Goal: Task Accomplishment & Management: Use online tool/utility

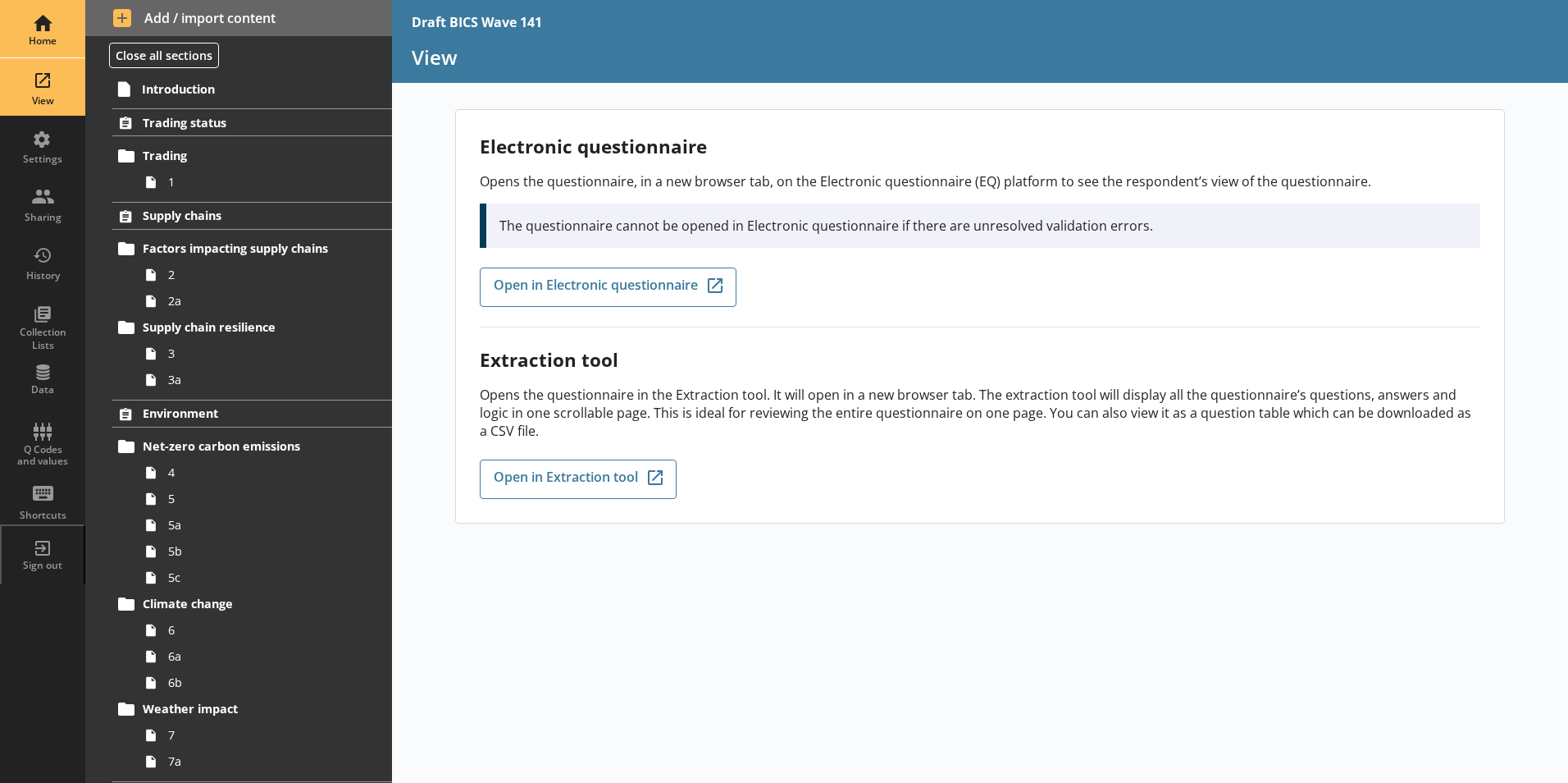
click at [47, 24] on div "Home" at bounding box center [42, 28] width 57 height 57
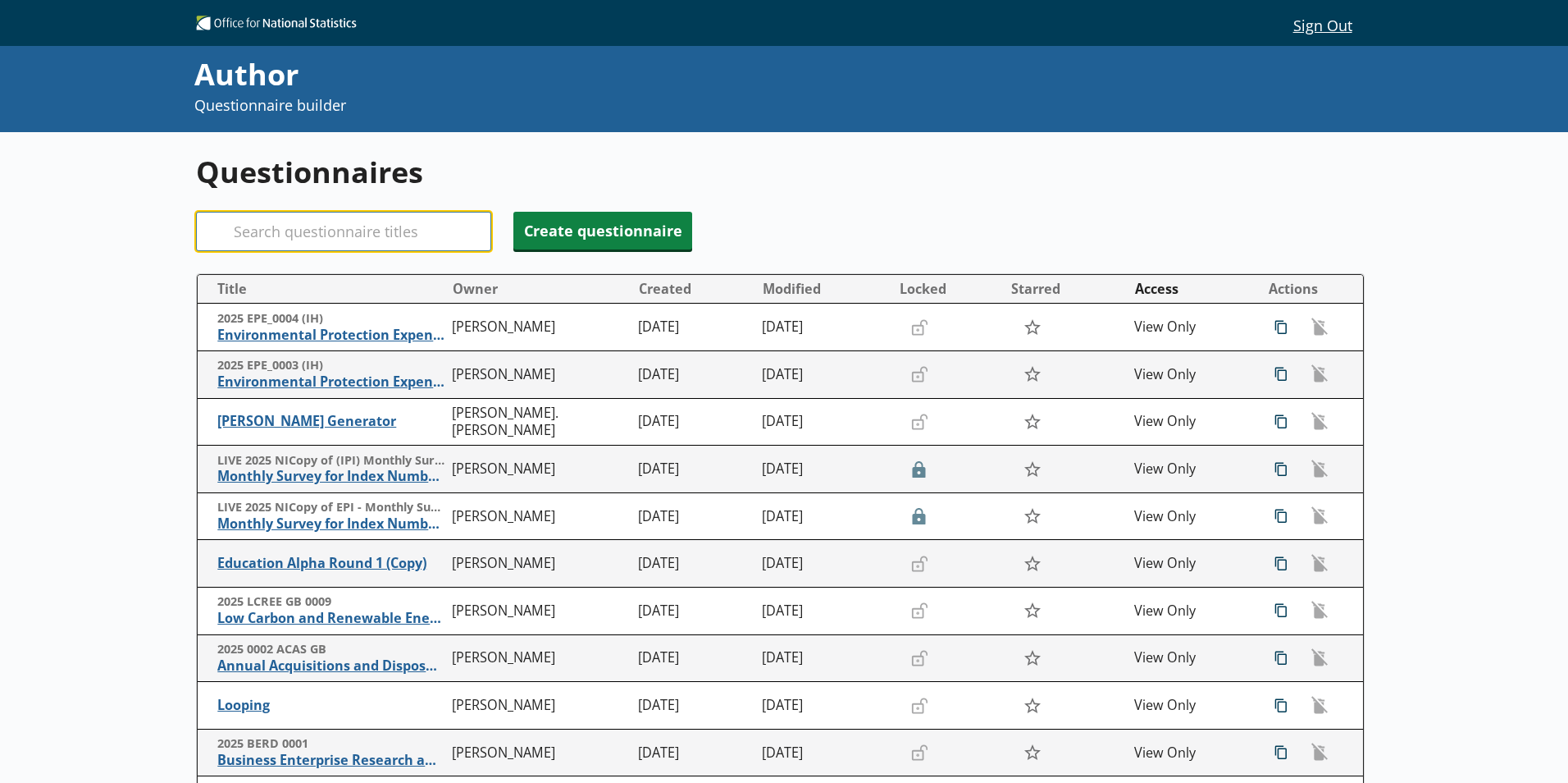
click at [332, 223] on input "Search" at bounding box center [343, 231] width 295 height 39
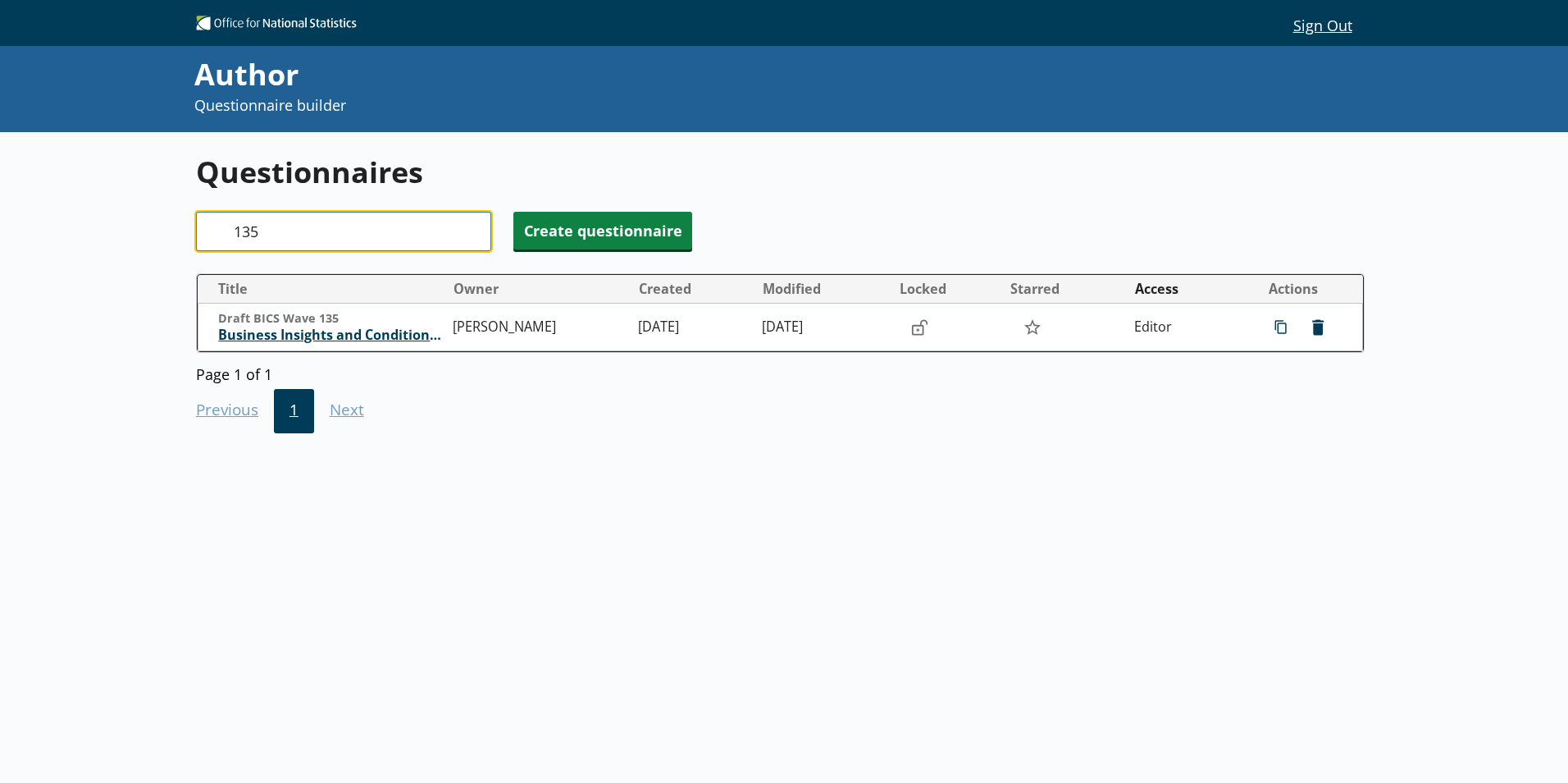
type input "135"
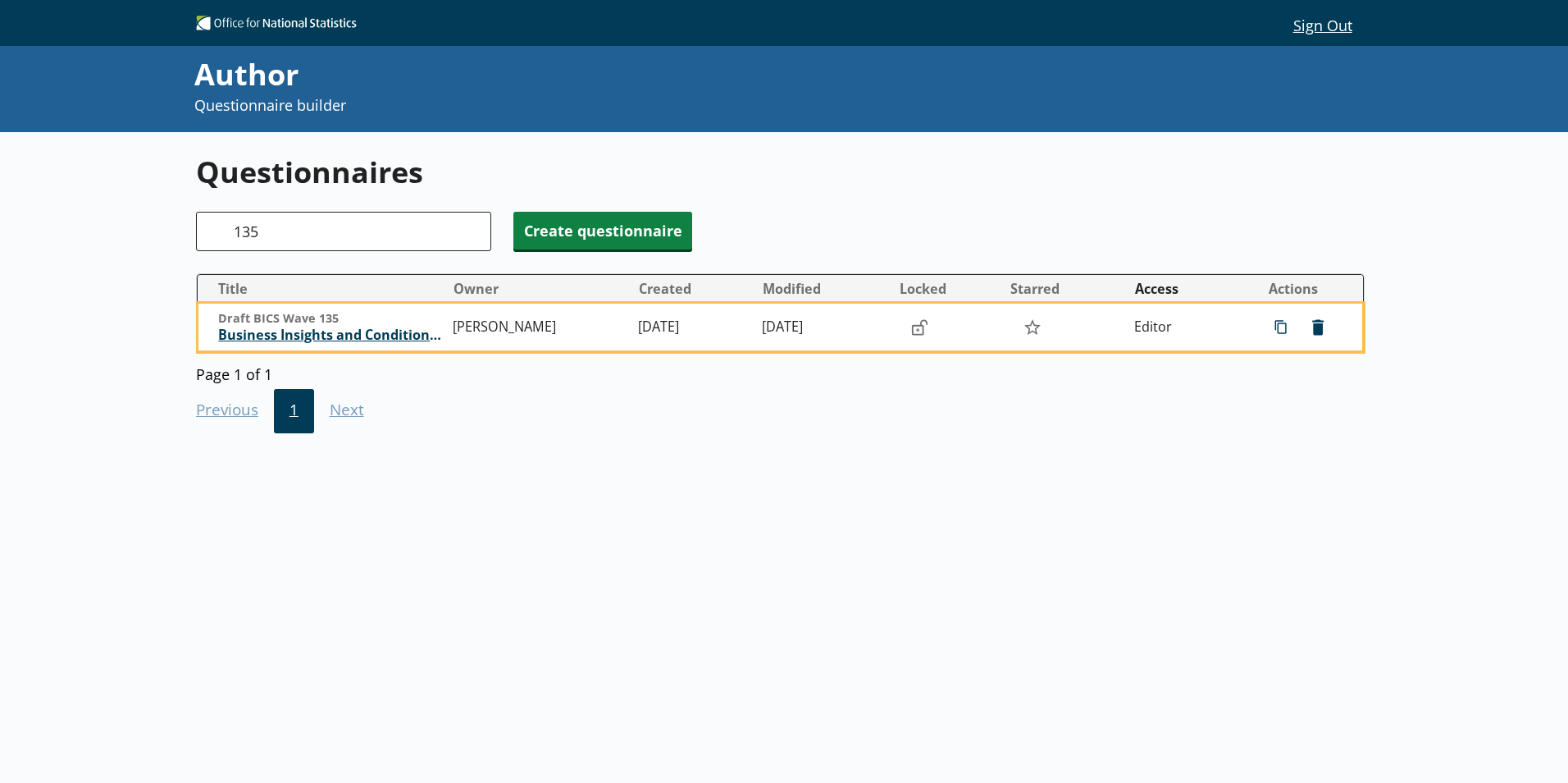
click at [336, 336] on span "Business Insights and Conditions Survey (BICS)" at bounding box center [331, 335] width 226 height 18
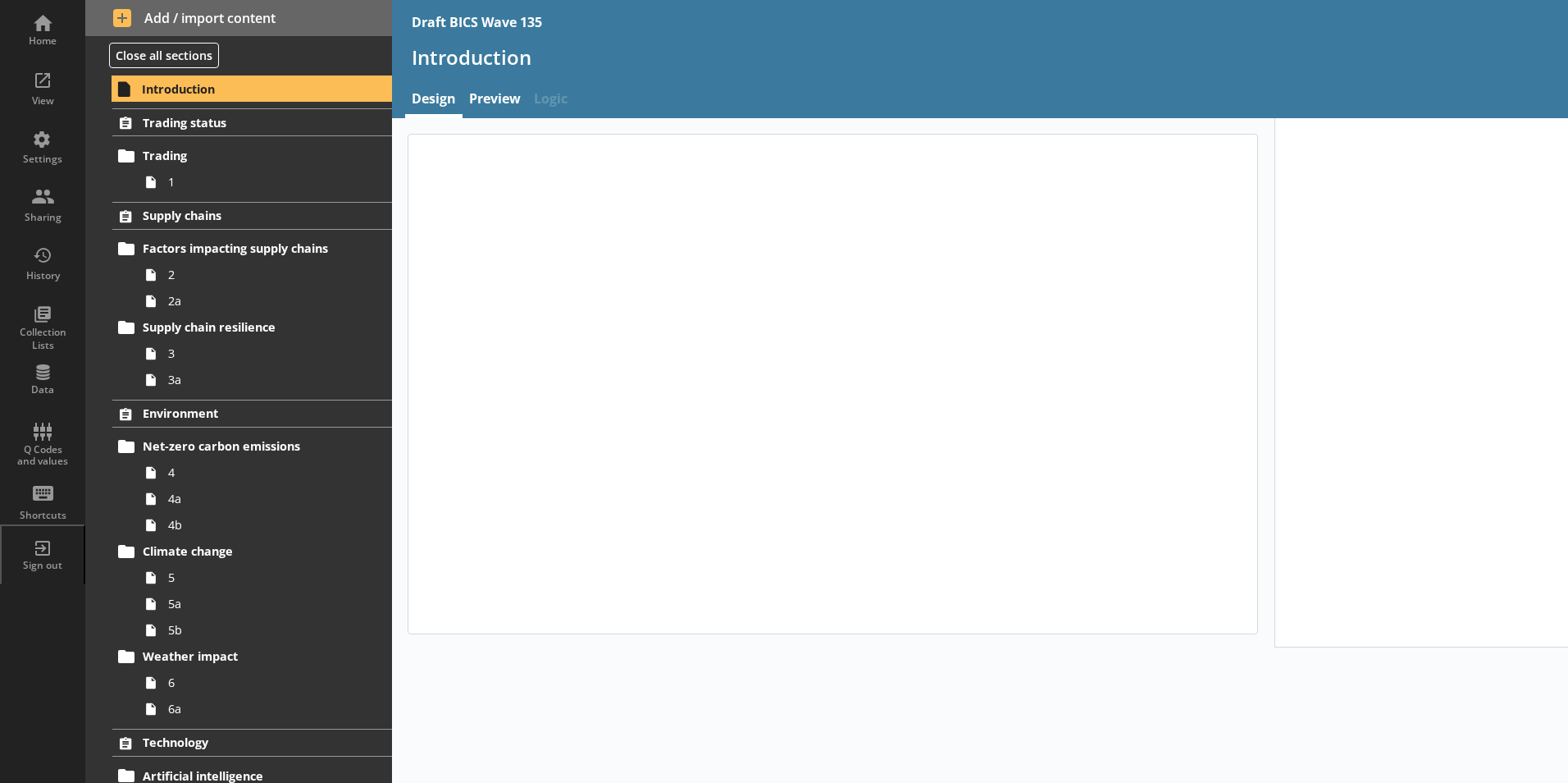
type textarea "x"
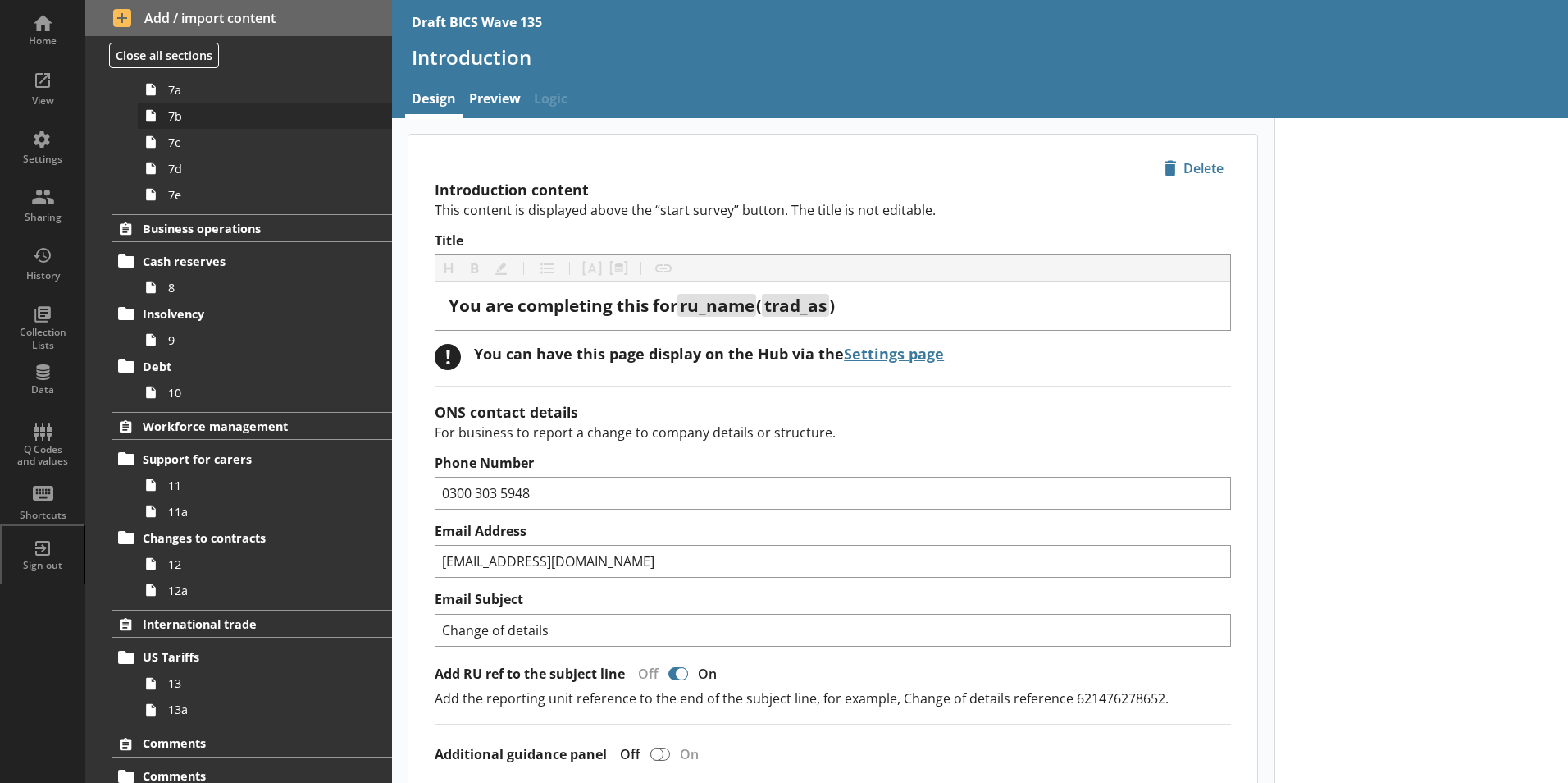
scroll to position [812, 0]
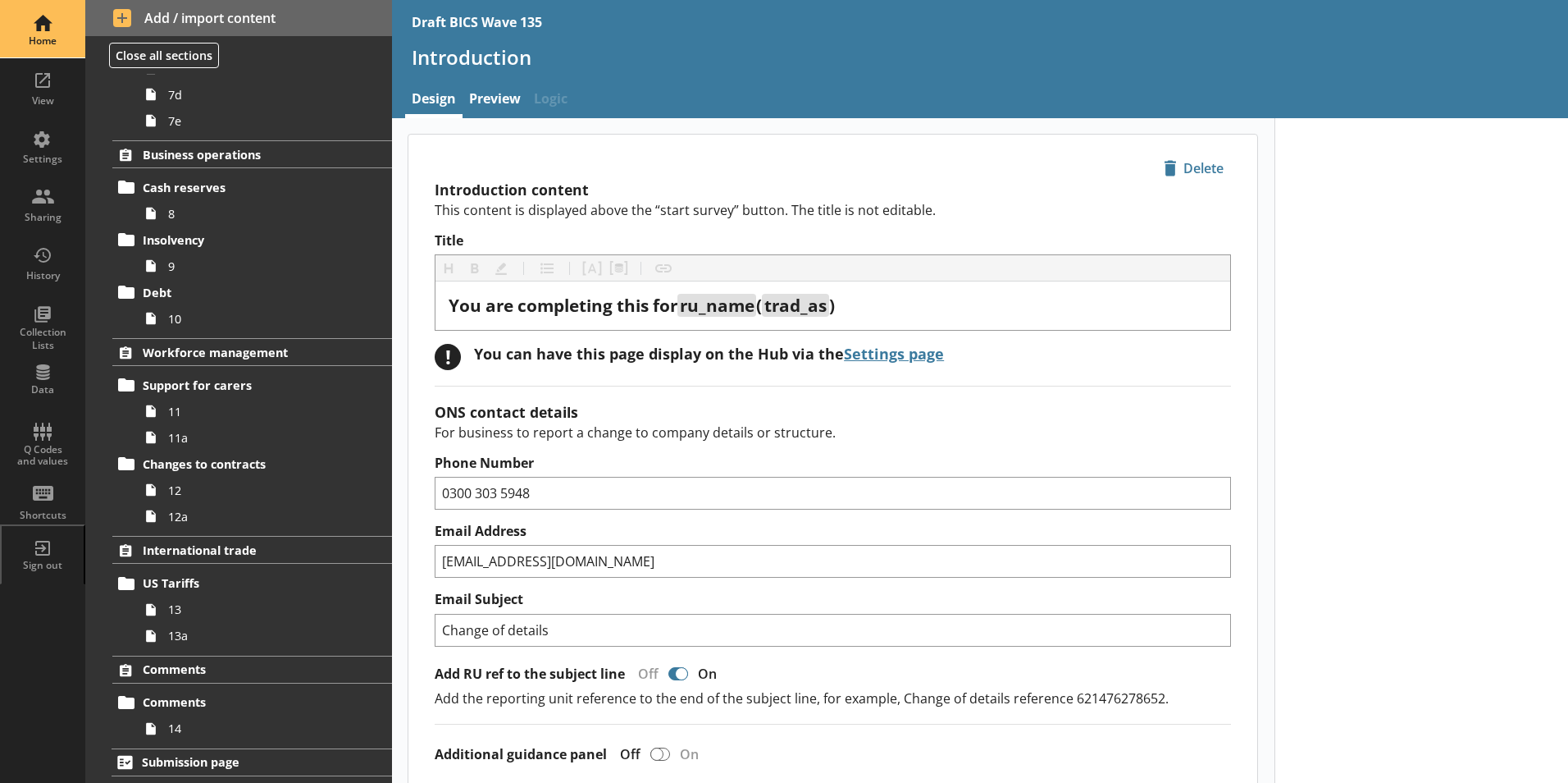
click at [44, 26] on div "Home" at bounding box center [42, 28] width 57 height 57
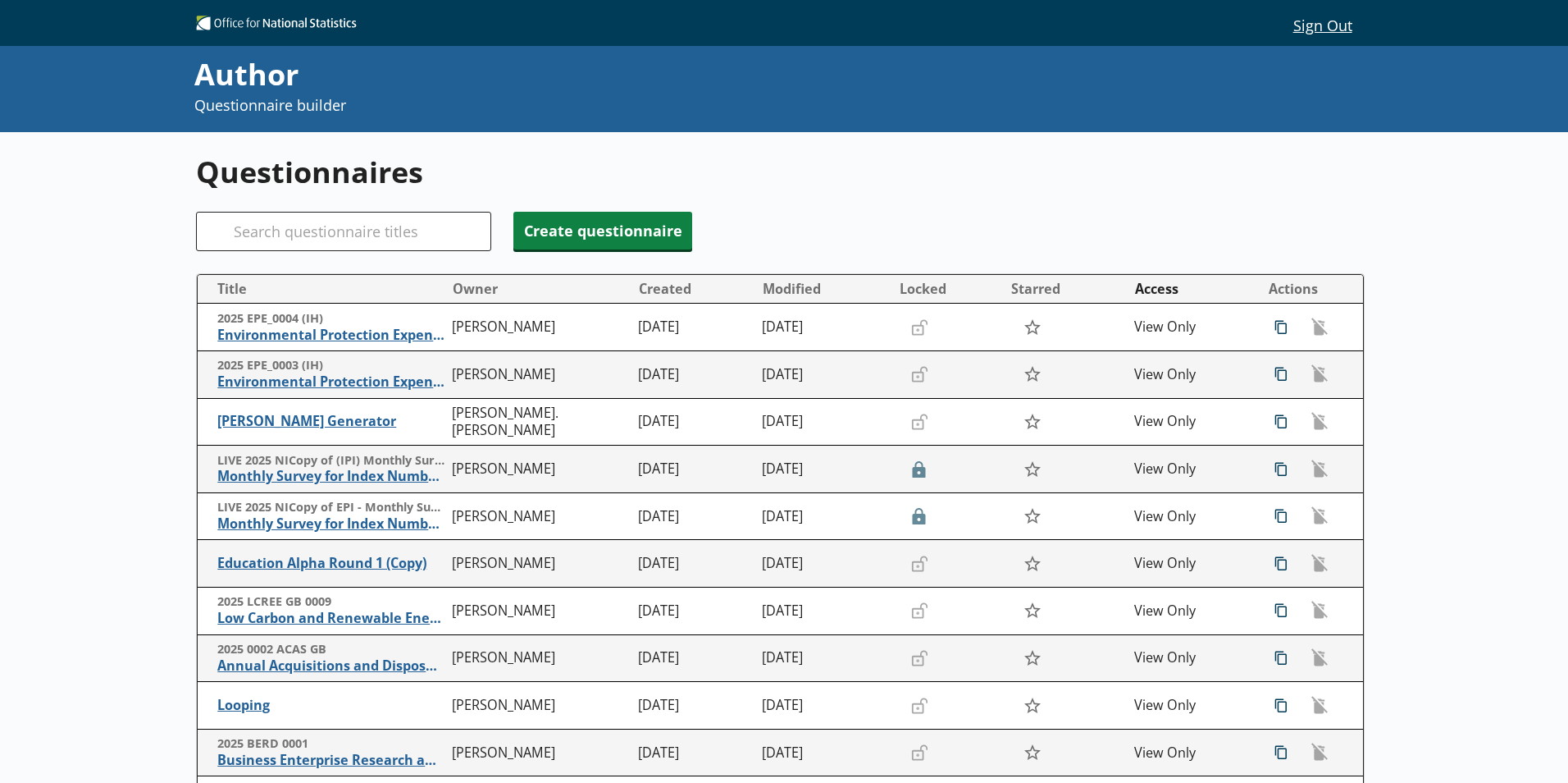
click at [231, 229] on div "Search" at bounding box center [343, 231] width 295 height 39
click at [267, 237] on input "Search" at bounding box center [343, 231] width 295 height 39
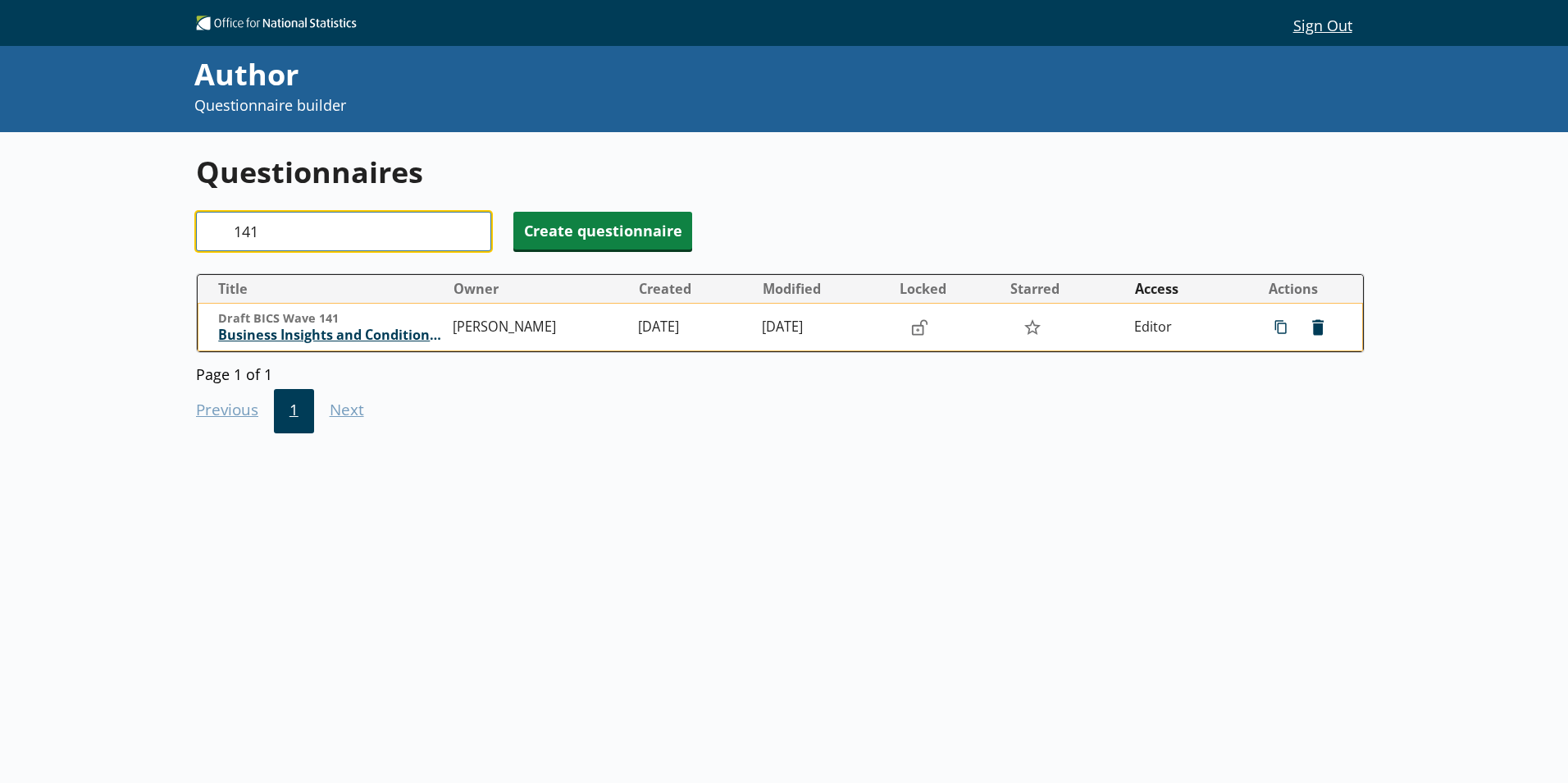
type input "141"
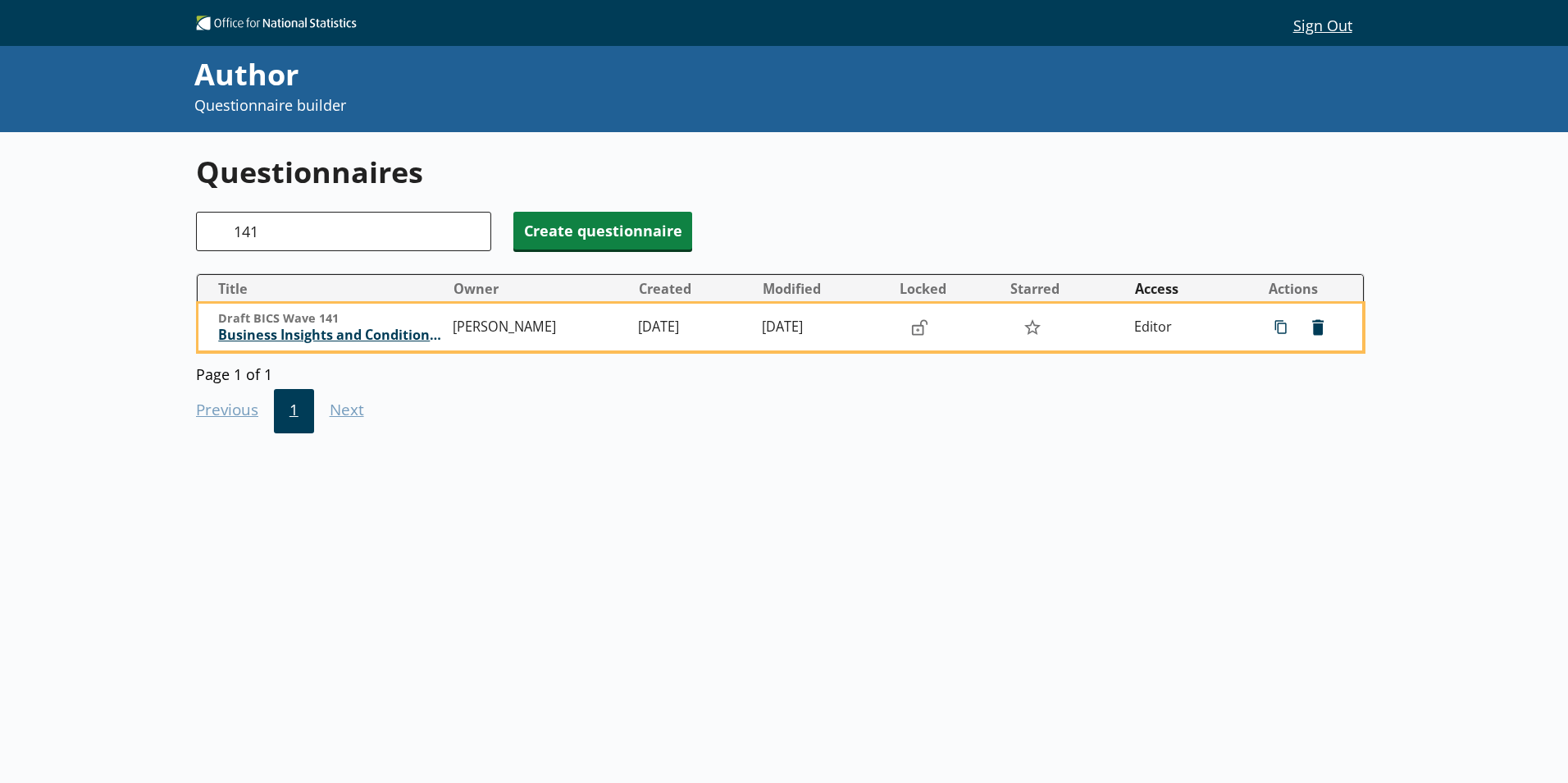
click at [307, 339] on span "Business Insights and Conditions Survey (BICS)" at bounding box center [331, 335] width 226 height 18
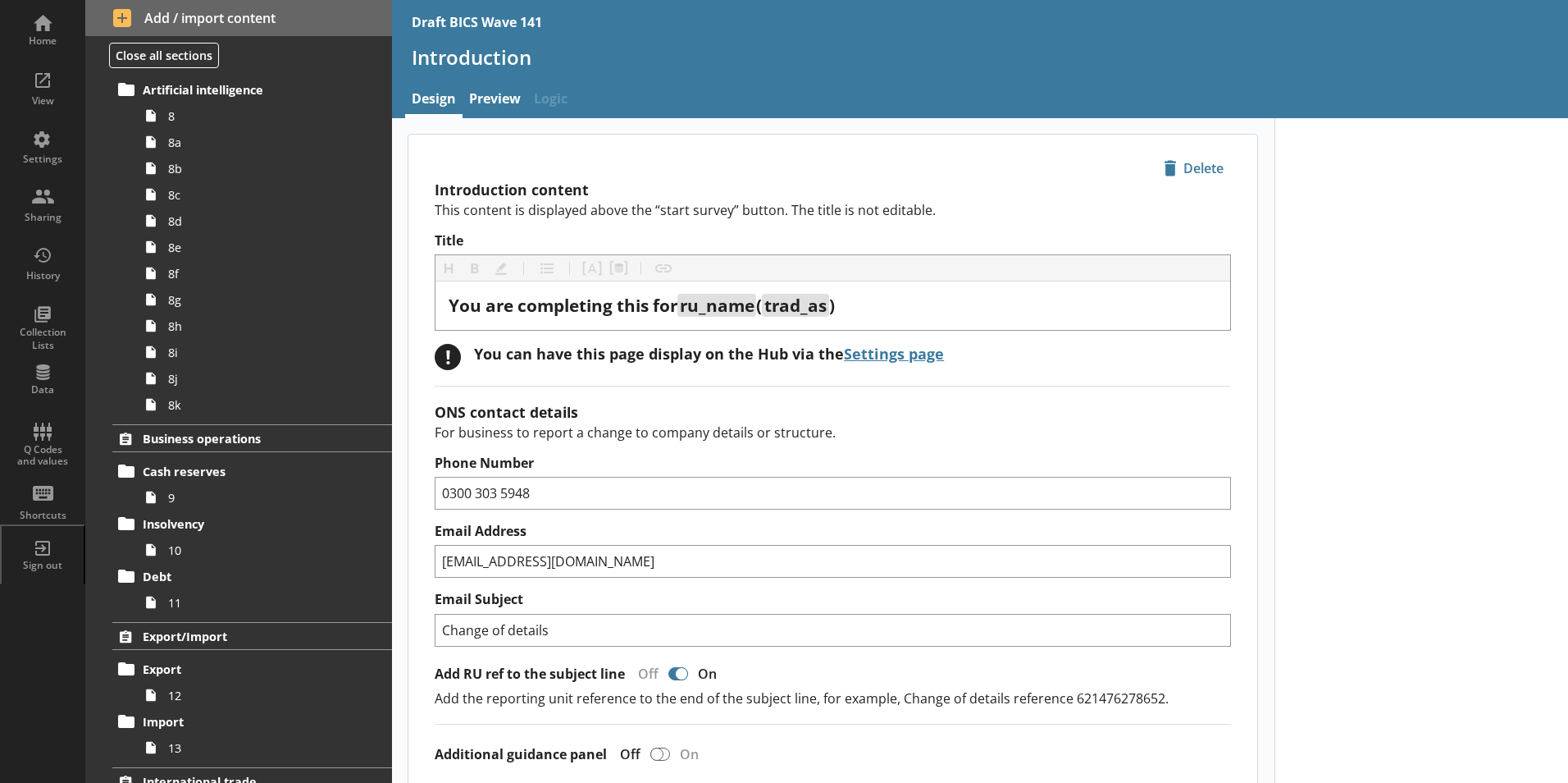
scroll to position [820, 0]
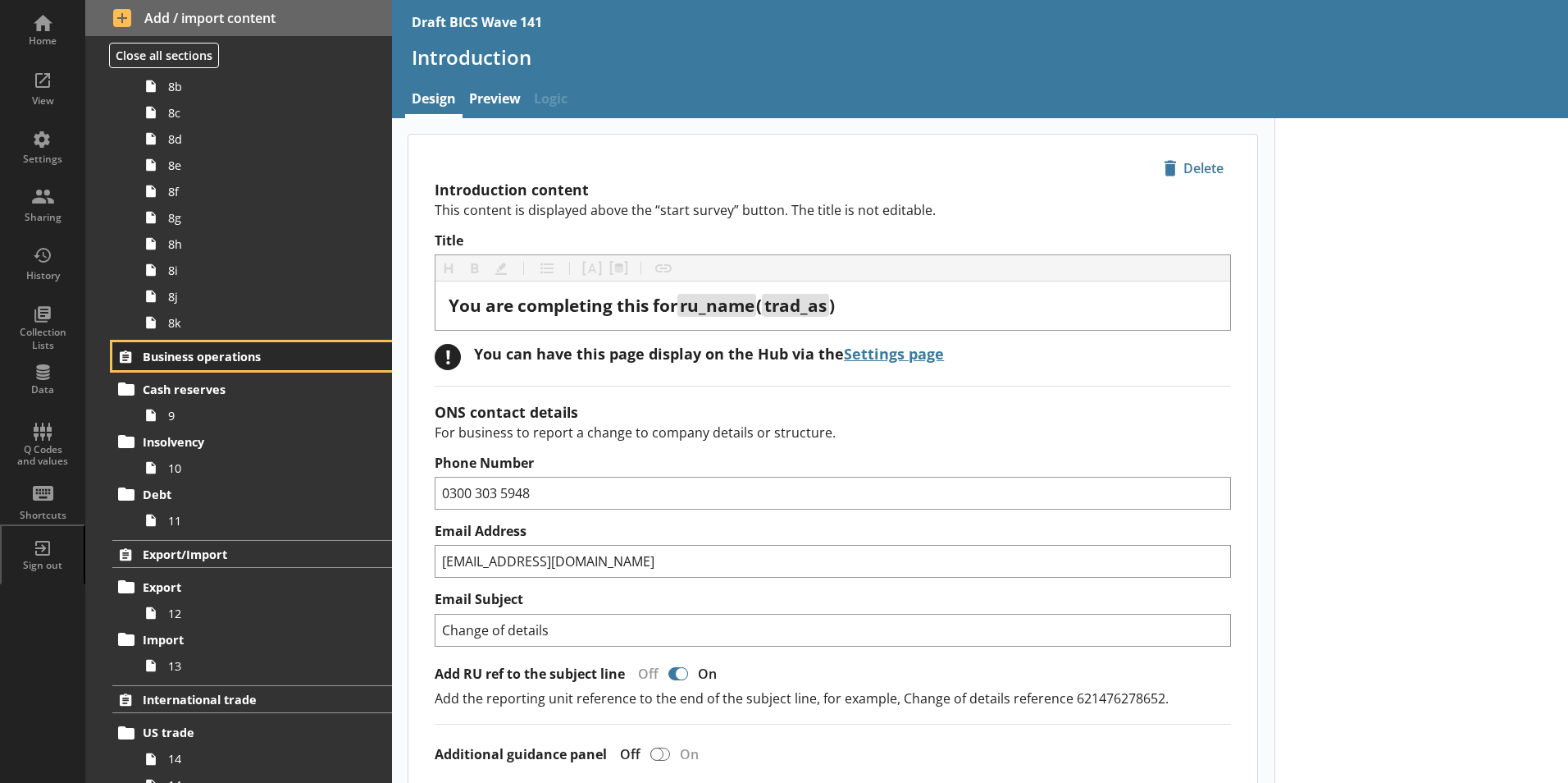
click at [211, 350] on span "Business operations" at bounding box center [243, 356] width 201 height 16
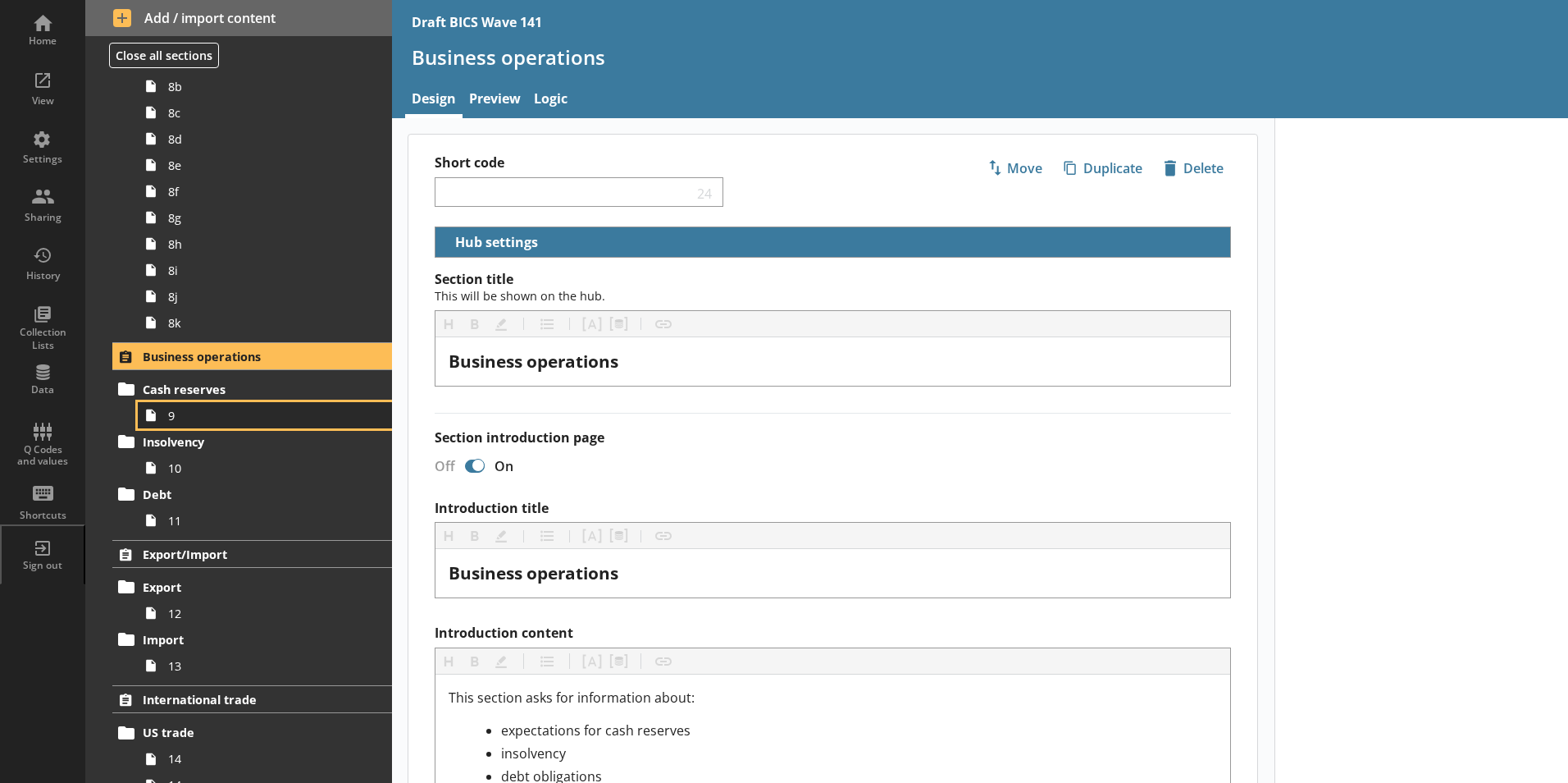
click at [179, 414] on span "9" at bounding box center [259, 416] width 182 height 16
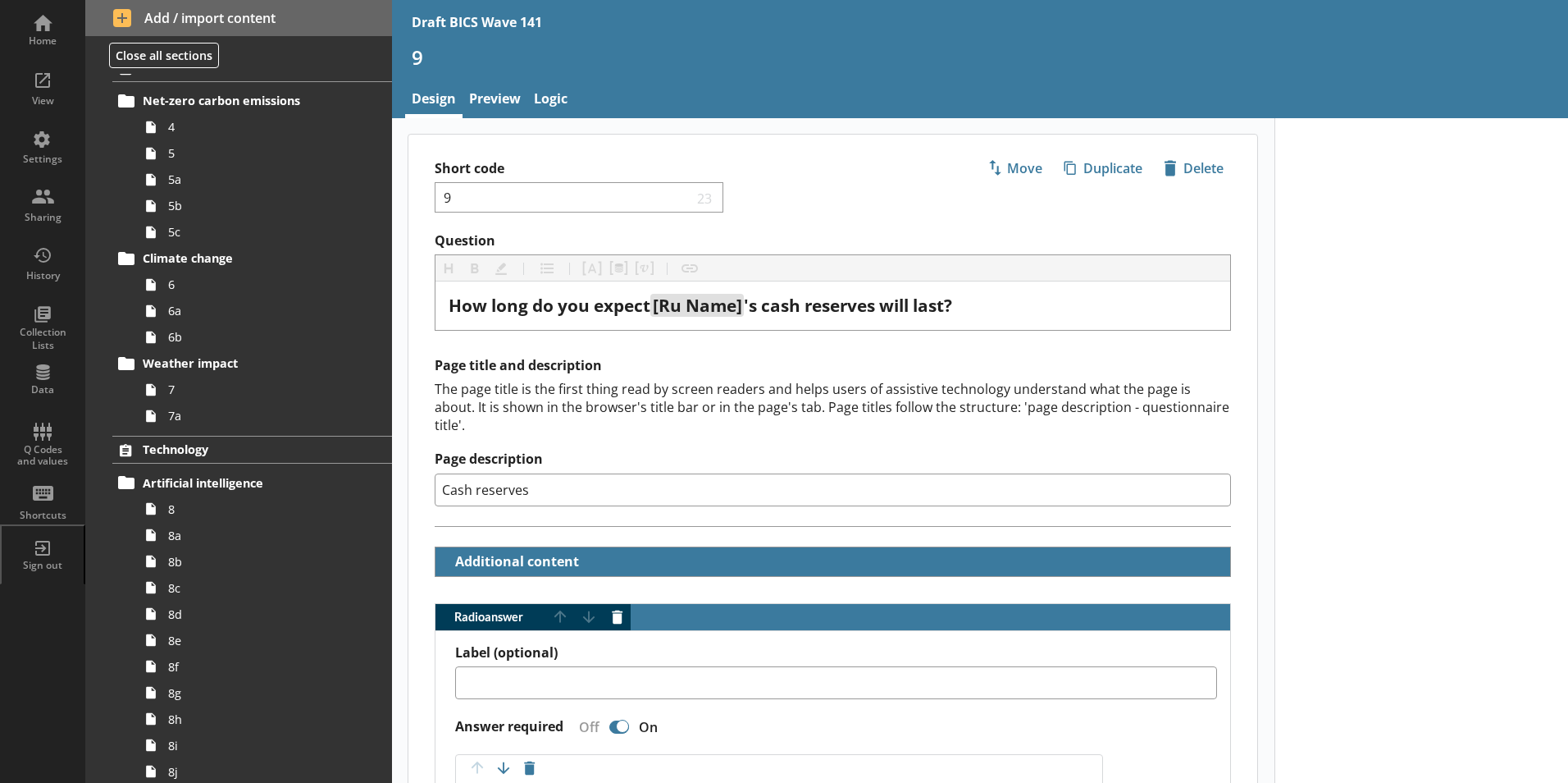
scroll to position [228, 0]
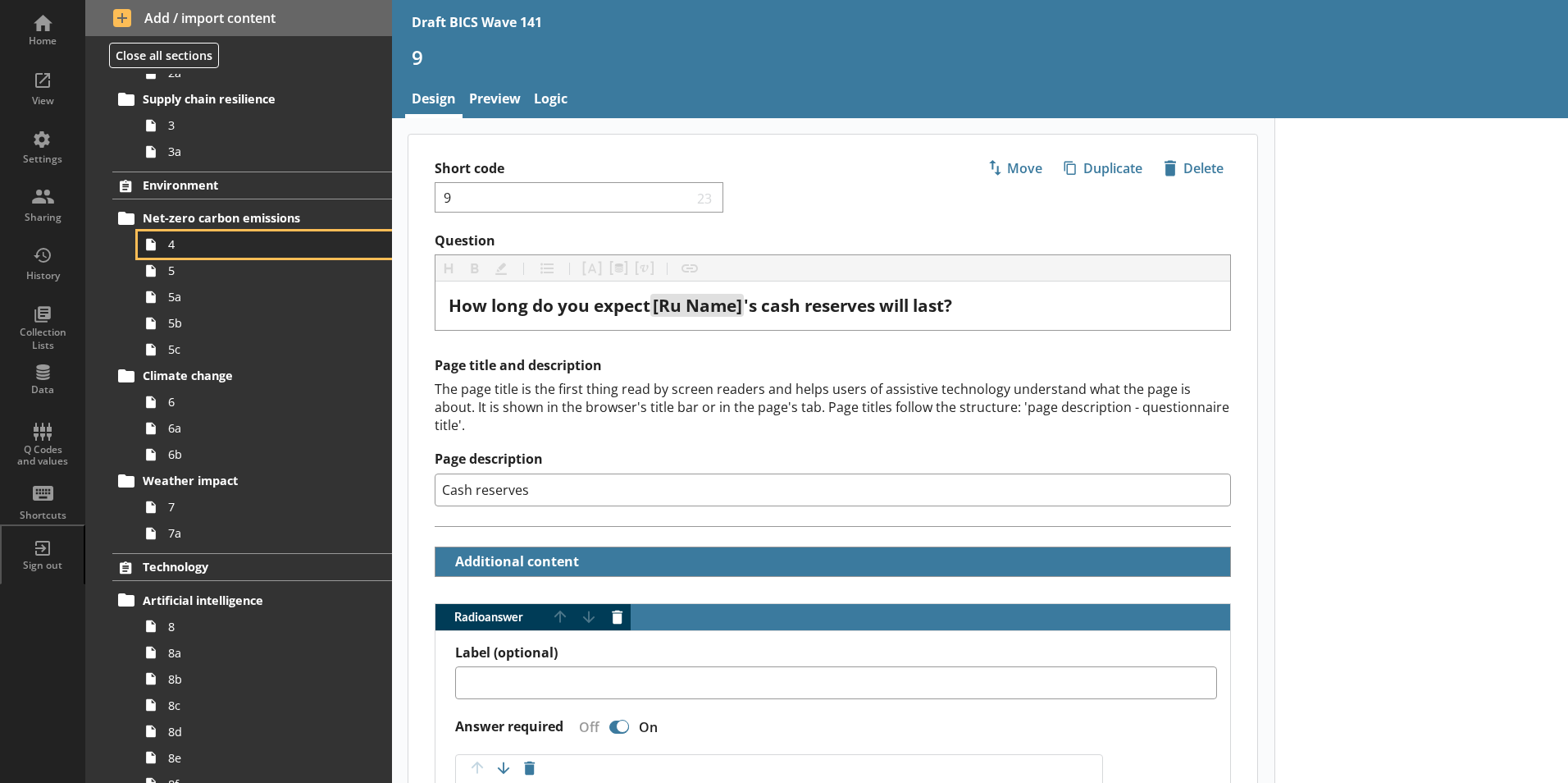
click at [179, 247] on span "4" at bounding box center [259, 244] width 182 height 16
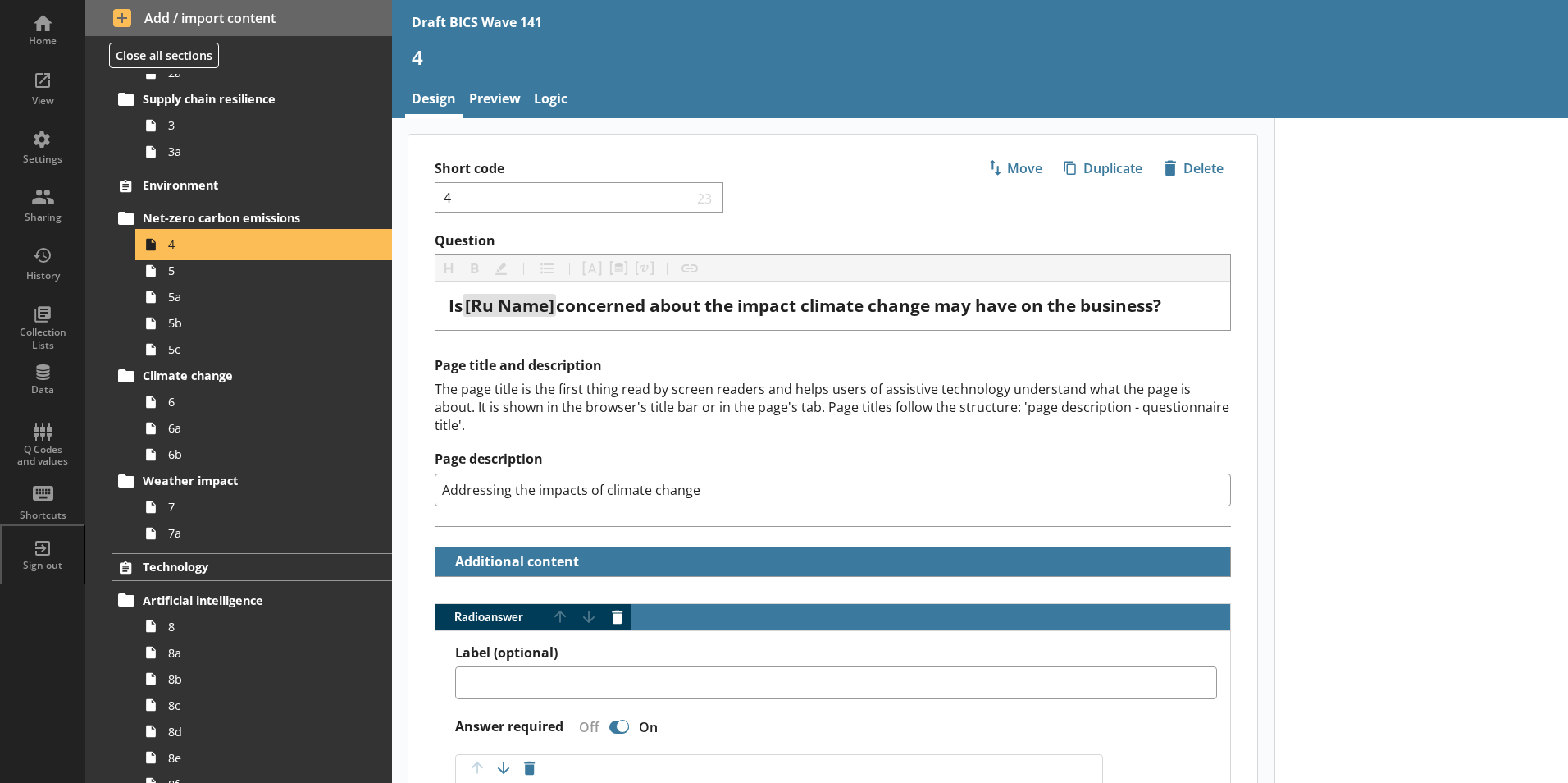
click at [179, 247] on span "4" at bounding box center [259, 244] width 182 height 16
click at [169, 275] on span "5" at bounding box center [259, 271] width 182 height 16
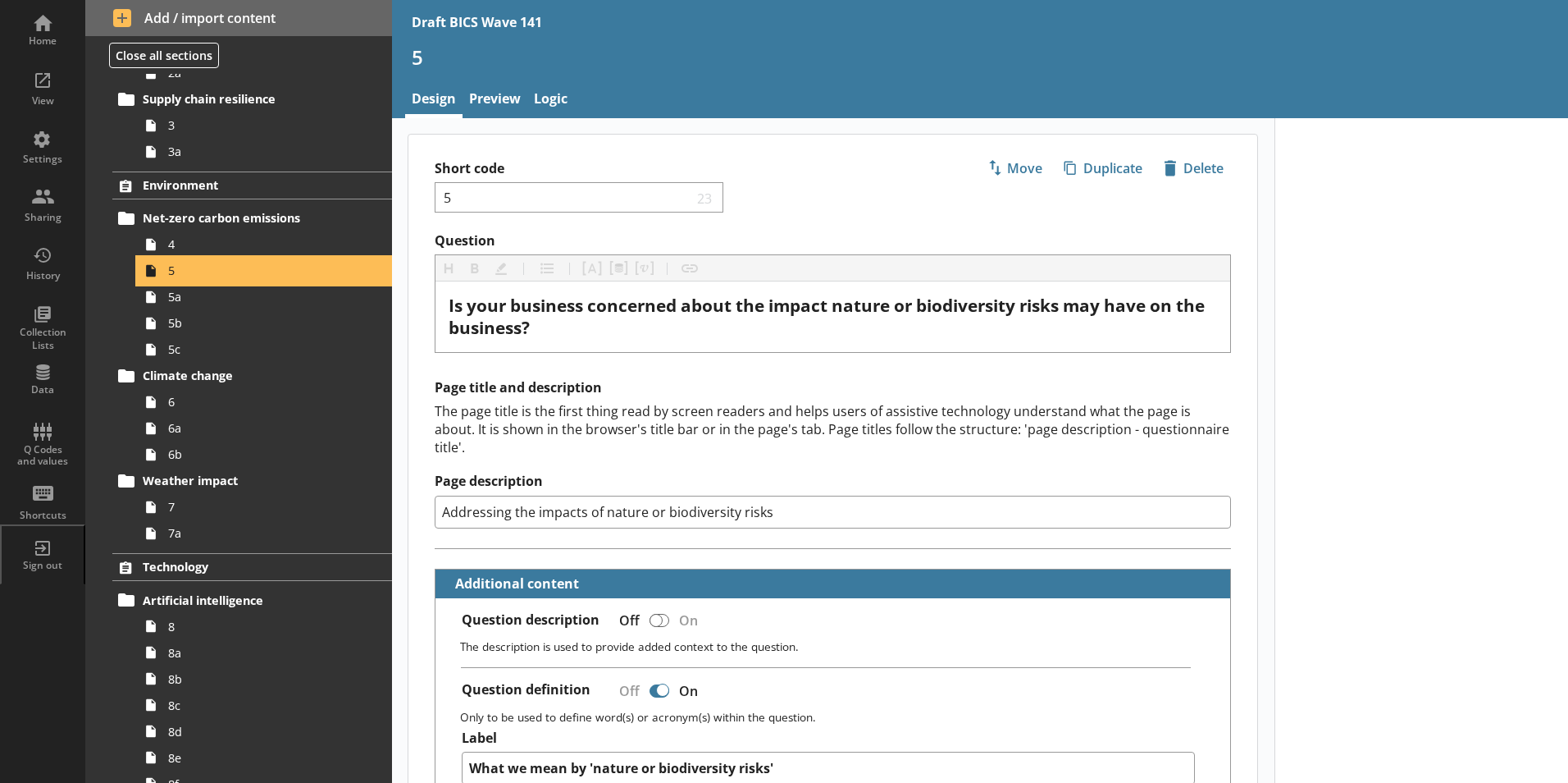
click at [169, 274] on span "5" at bounding box center [259, 271] width 182 height 16
click at [180, 248] on span "4" at bounding box center [259, 244] width 182 height 16
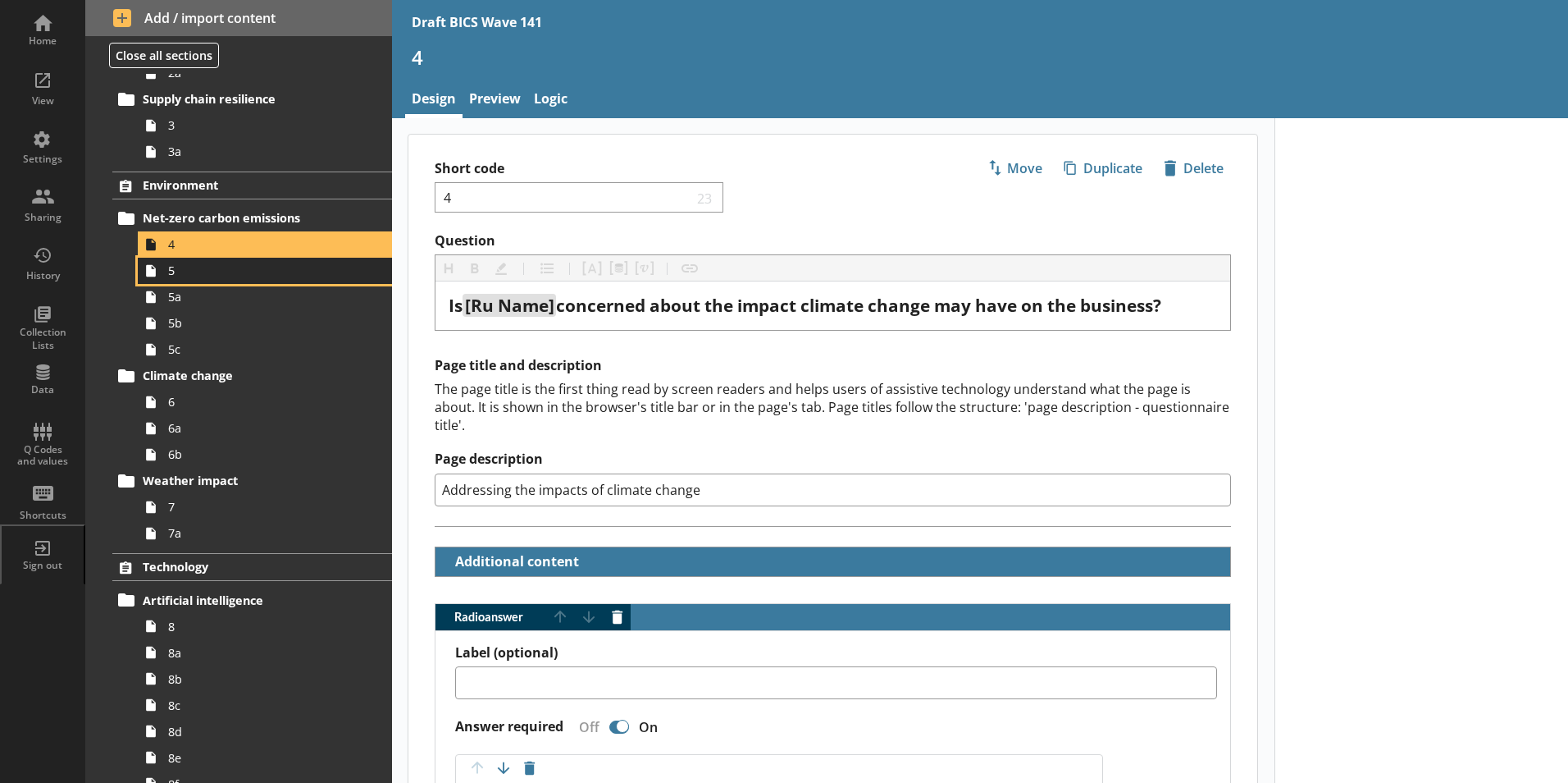
click at [182, 280] on link "5" at bounding box center [265, 270] width 254 height 26
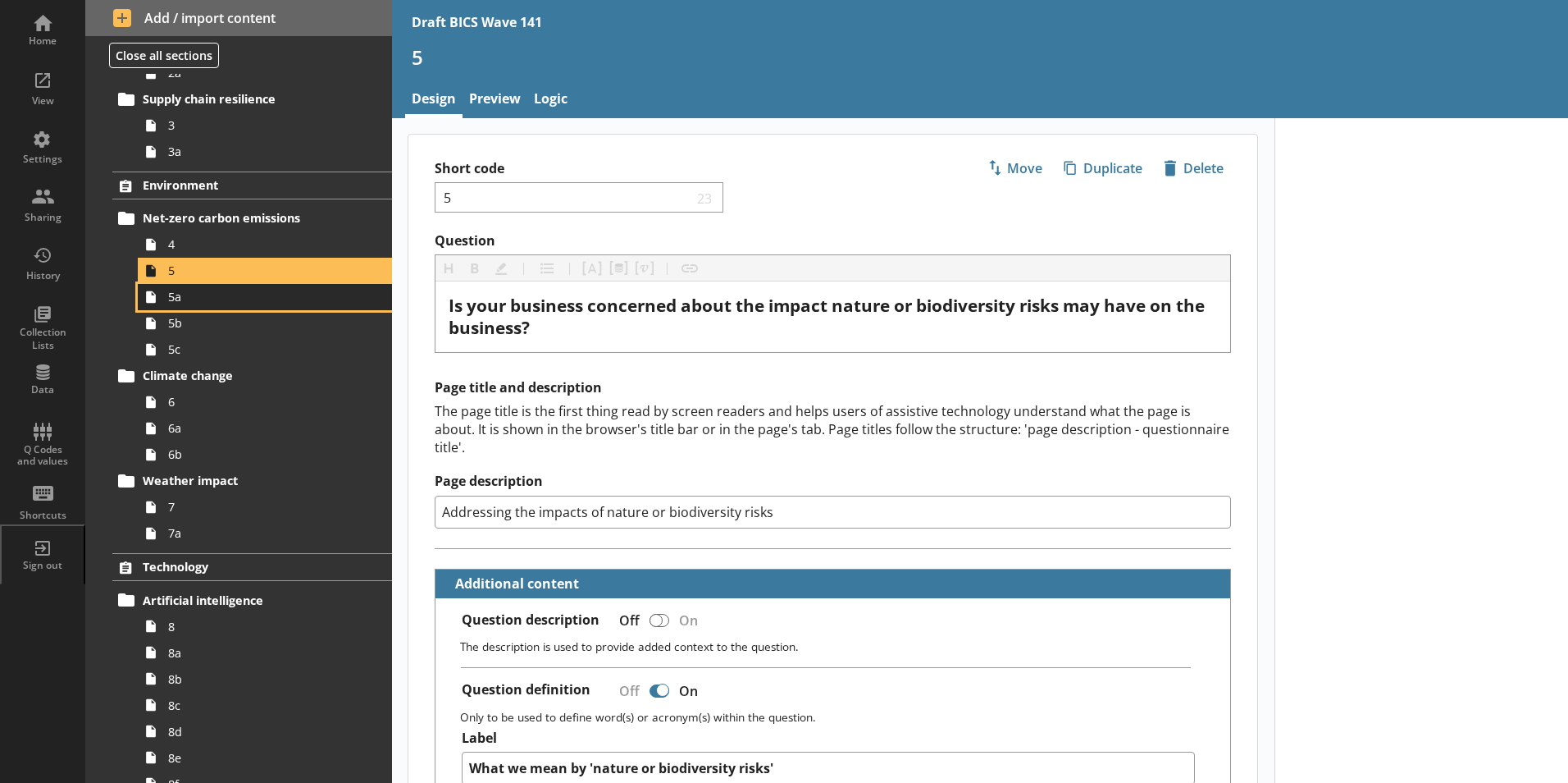
click at [178, 300] on span "5a" at bounding box center [259, 296] width 182 height 16
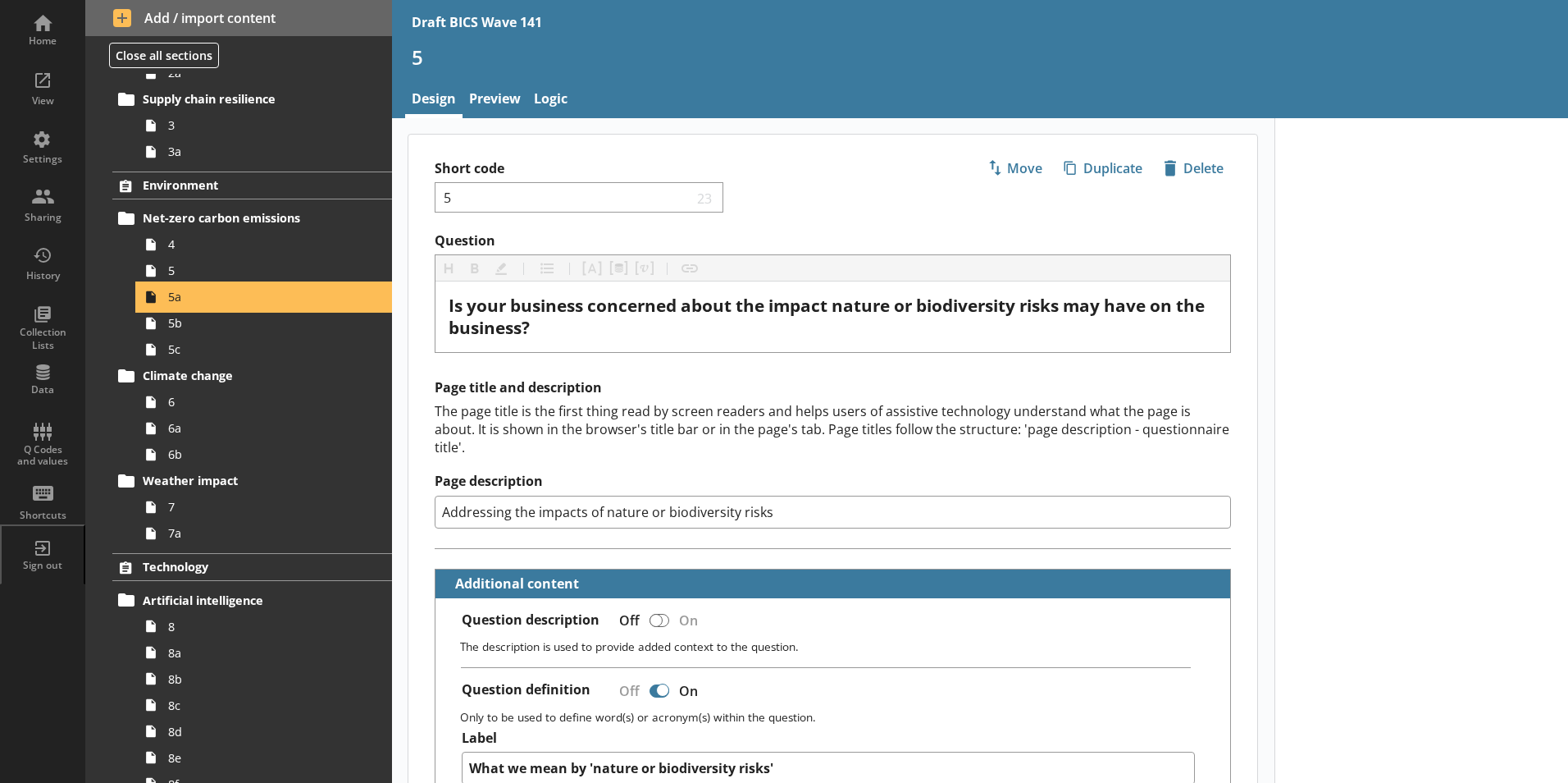
click at [178, 300] on span "5a" at bounding box center [259, 296] width 182 height 16
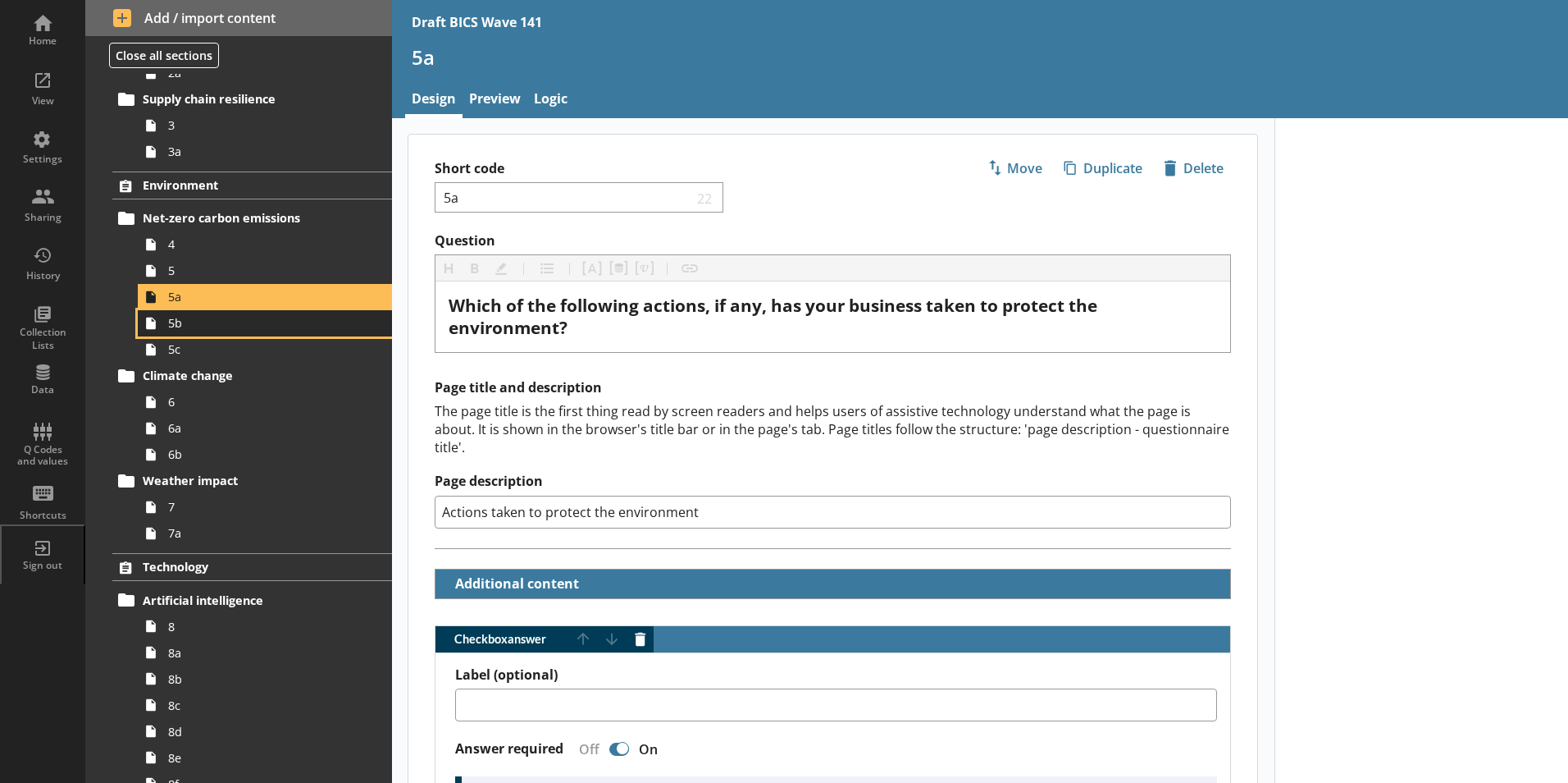
click at [170, 323] on span "5b" at bounding box center [259, 322] width 182 height 16
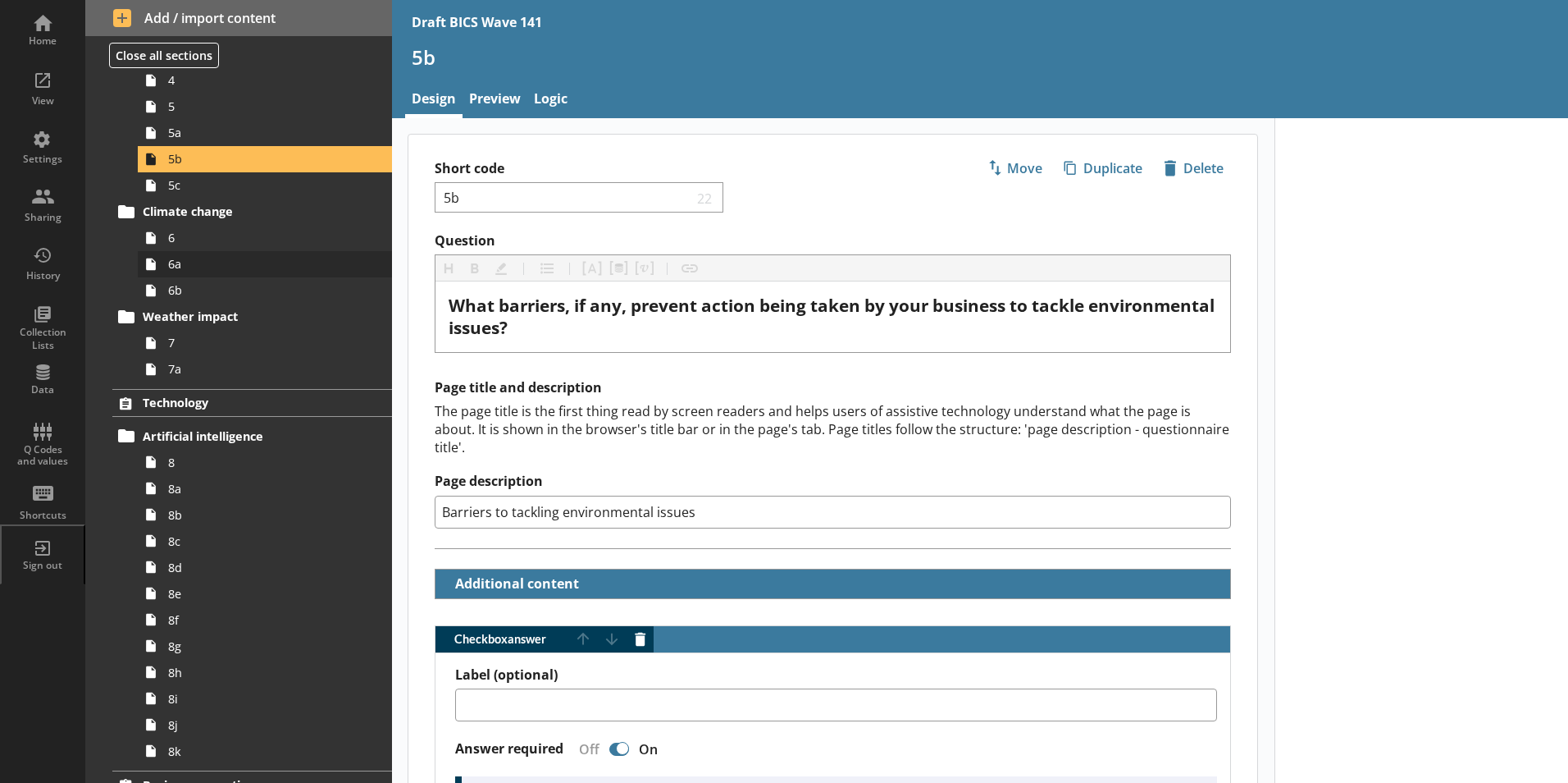
scroll to position [146, 0]
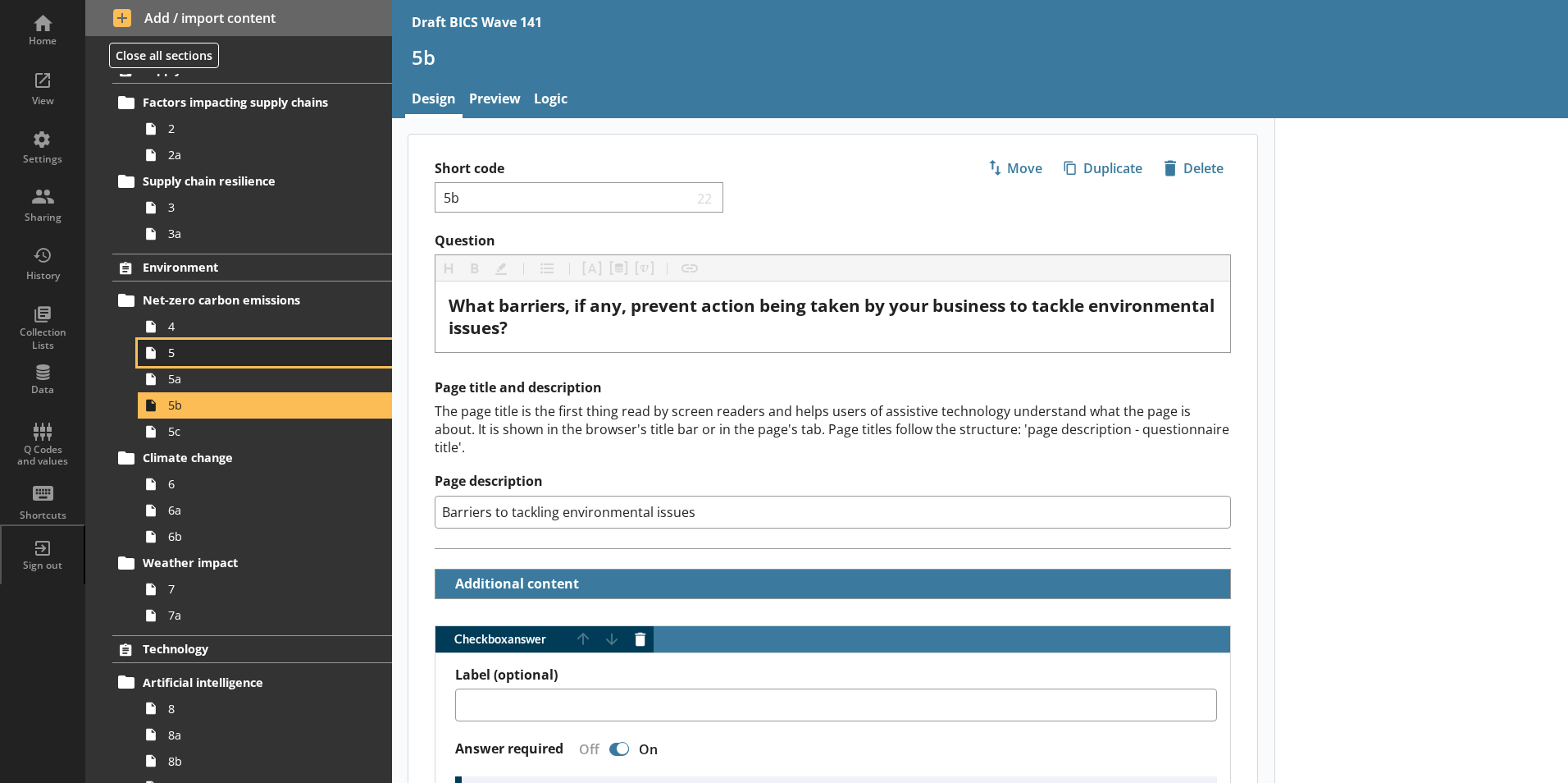
click at [165, 357] on link "5" at bounding box center [265, 353] width 254 height 26
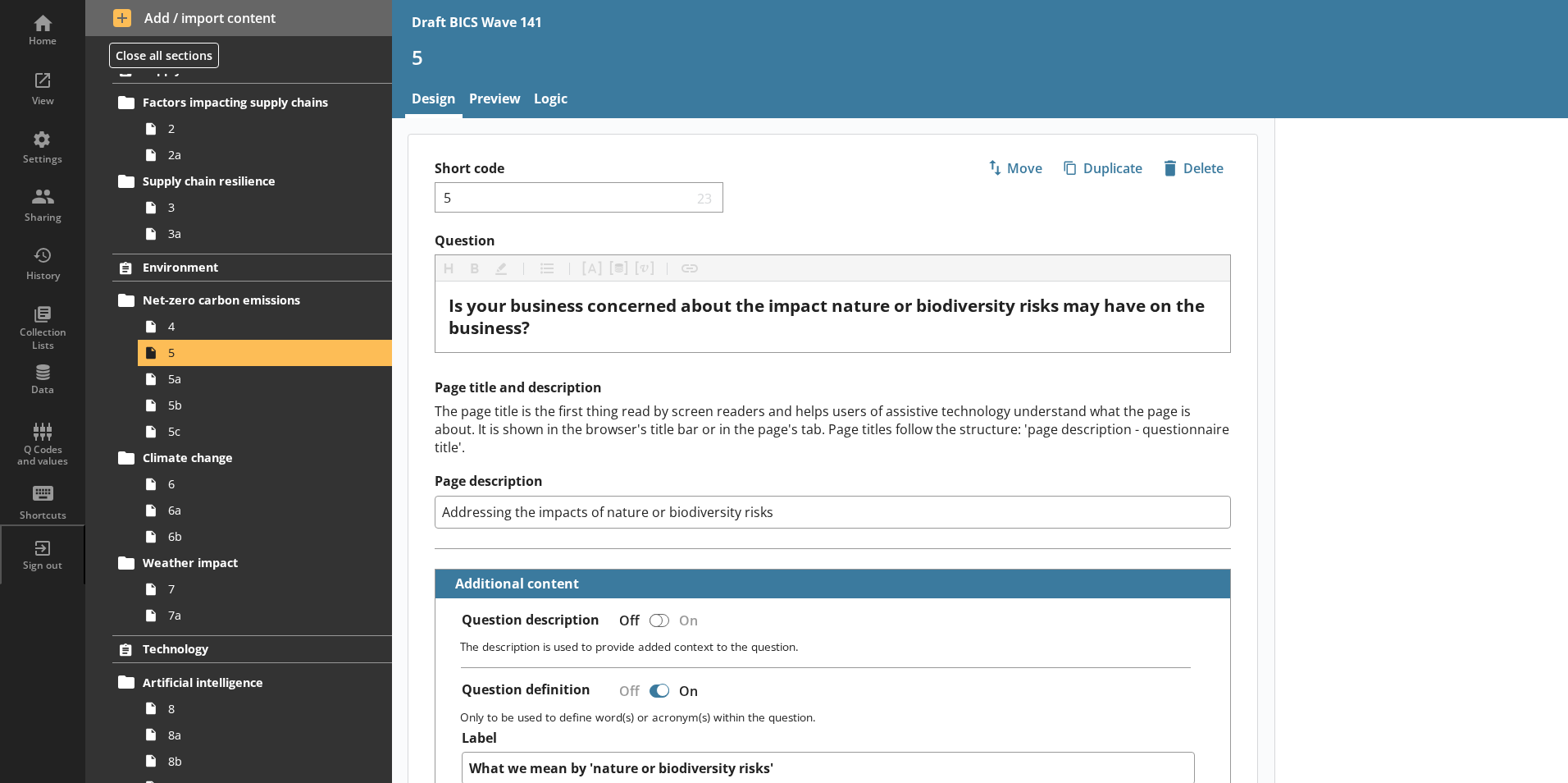
drag, startPoint x: 770, startPoint y: 497, endPoint x: 419, endPoint y: 511, distance: 351.3
click at [419, 511] on div "Page title and description The page title is the first thing read by screen rea…" at bounding box center [832, 464] width 849 height 169
click at [185, 387] on span "5a" at bounding box center [259, 379] width 182 height 16
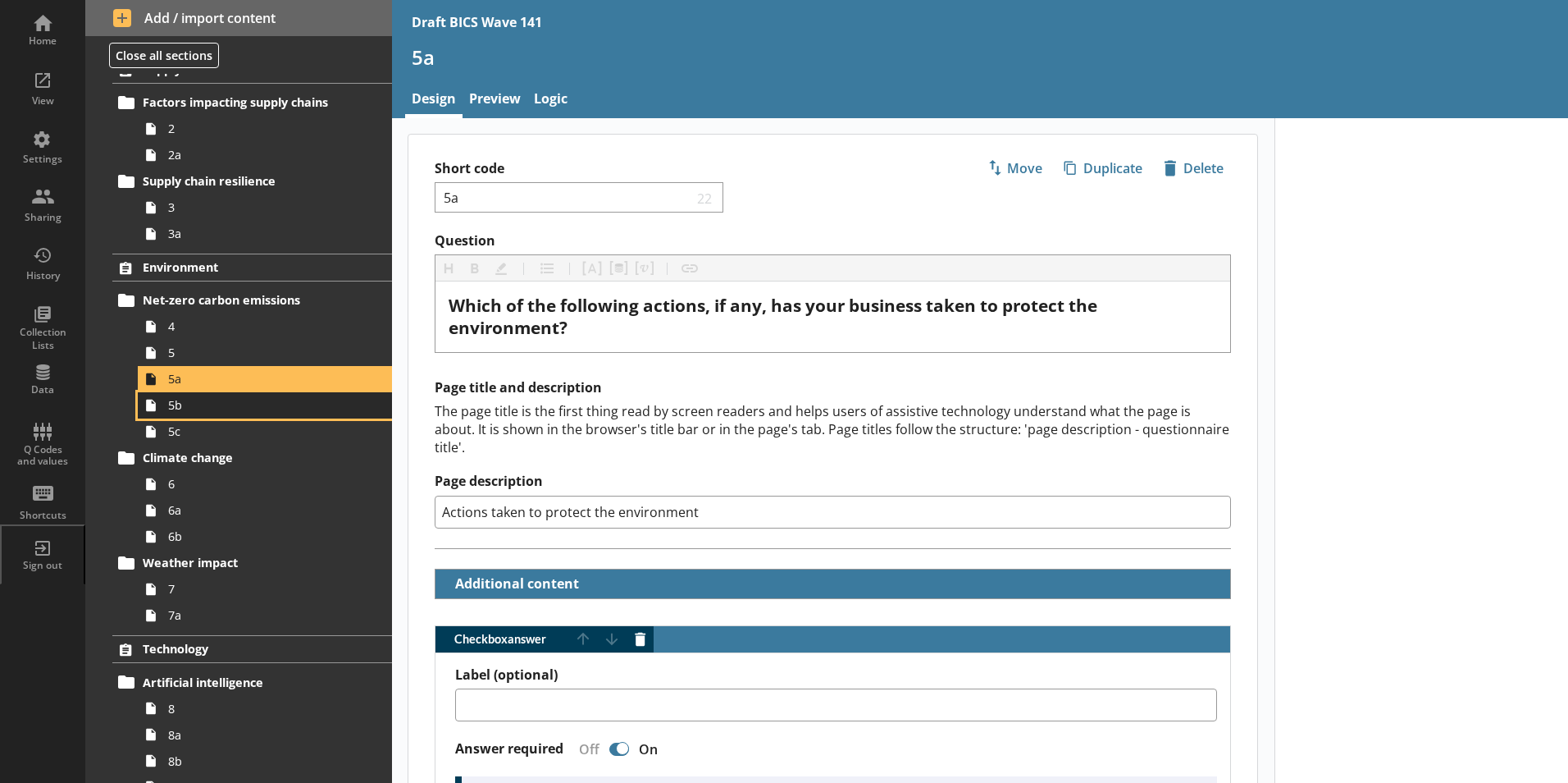
click at [183, 414] on link "5b" at bounding box center [265, 405] width 254 height 26
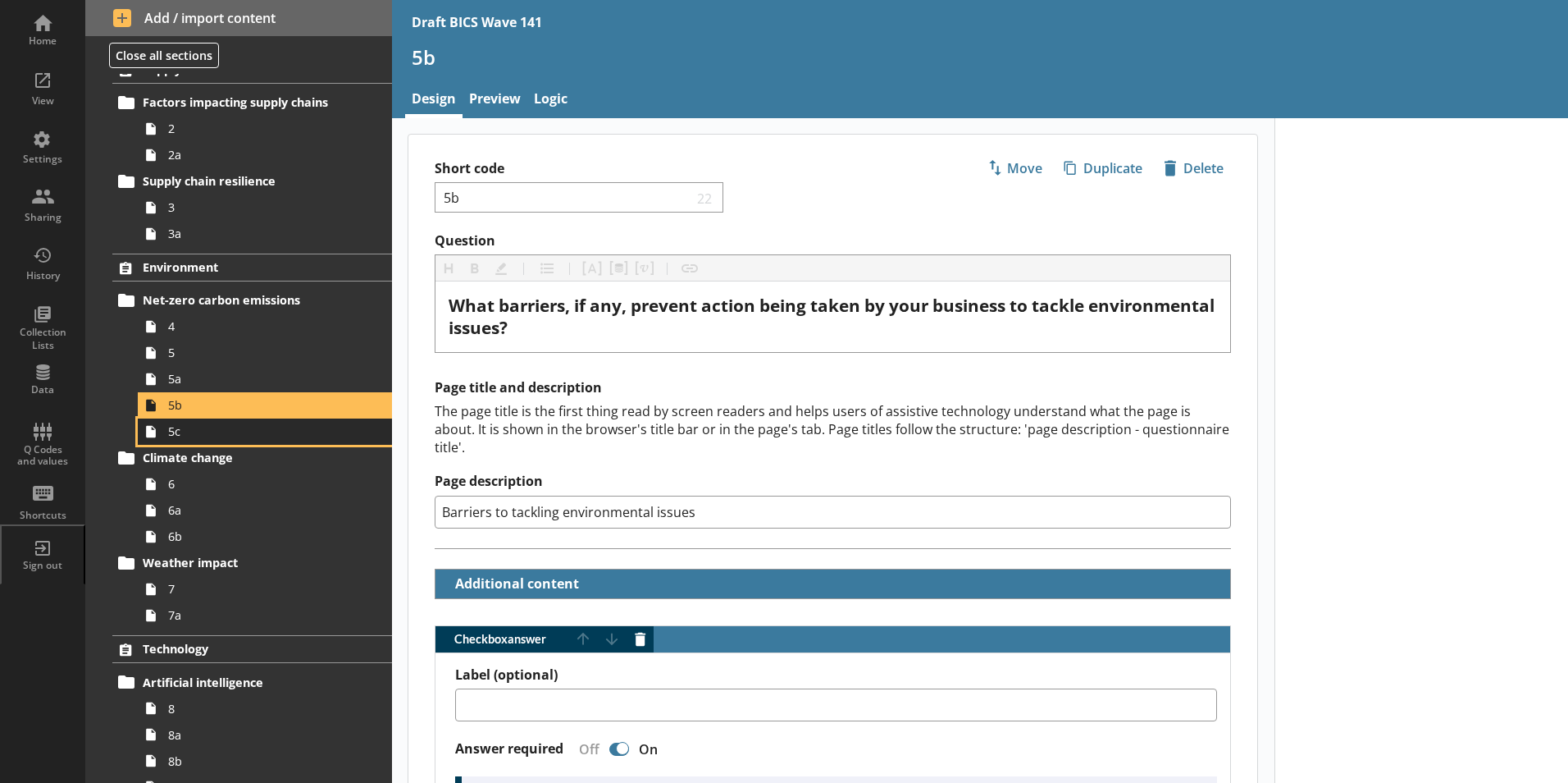
click at [171, 440] on link "5c" at bounding box center [265, 431] width 254 height 26
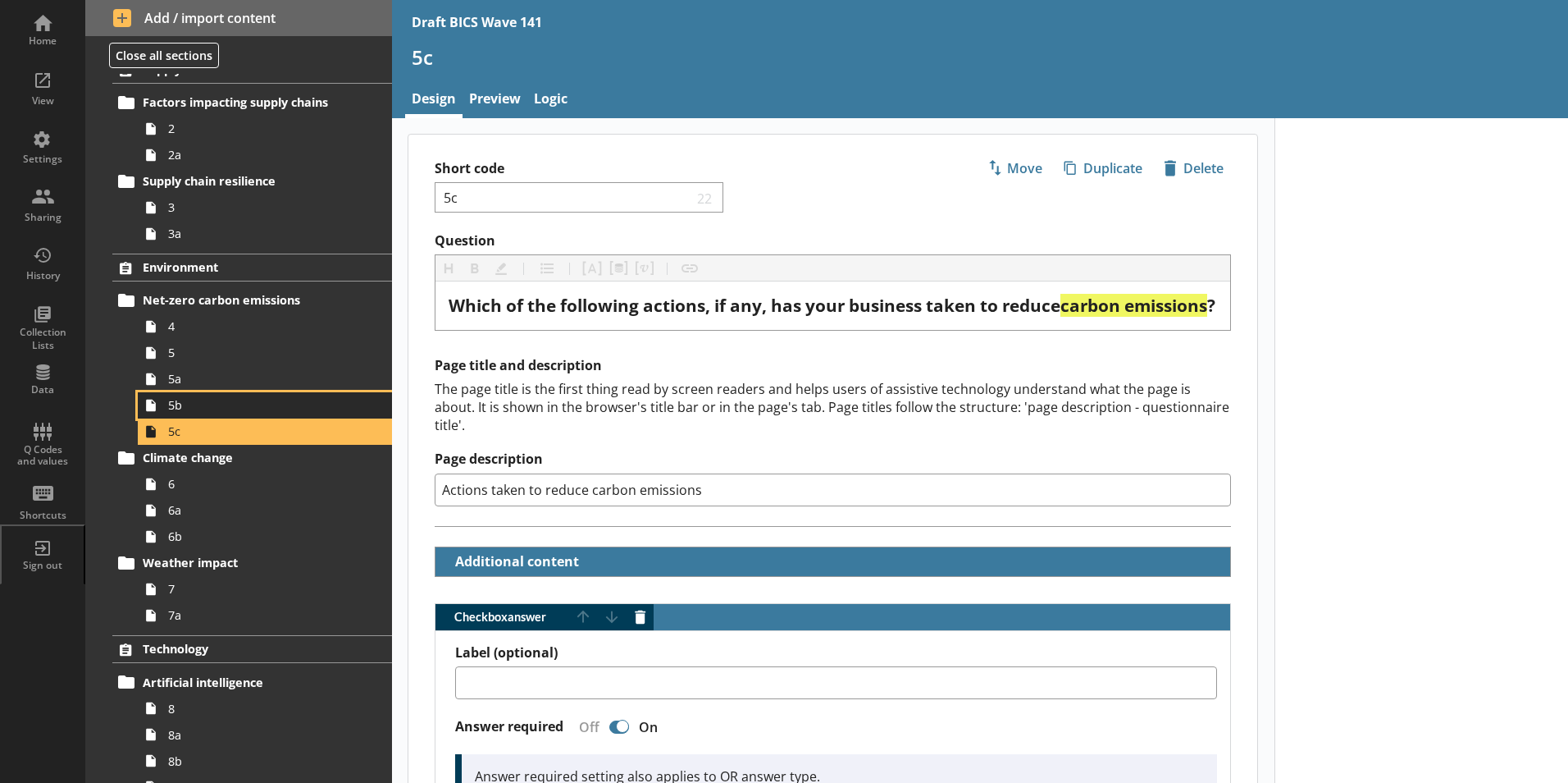
click at [179, 407] on span "5b" at bounding box center [259, 405] width 182 height 16
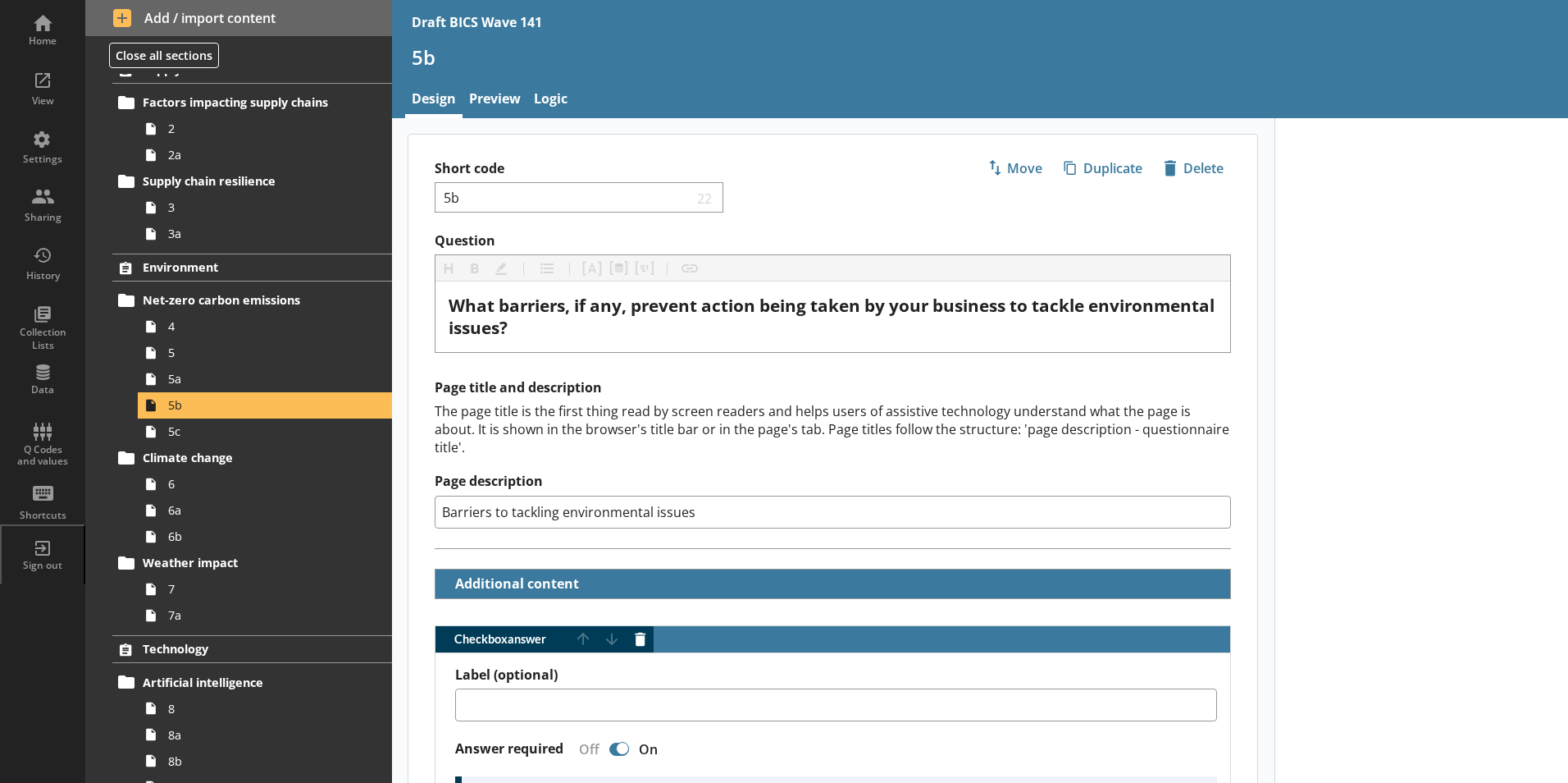
drag, startPoint x: 703, startPoint y: 493, endPoint x: 445, endPoint y: 493, distance: 258.0
click at [445, 496] on input "Barriers to tackling environmental issues" at bounding box center [832, 512] width 796 height 33
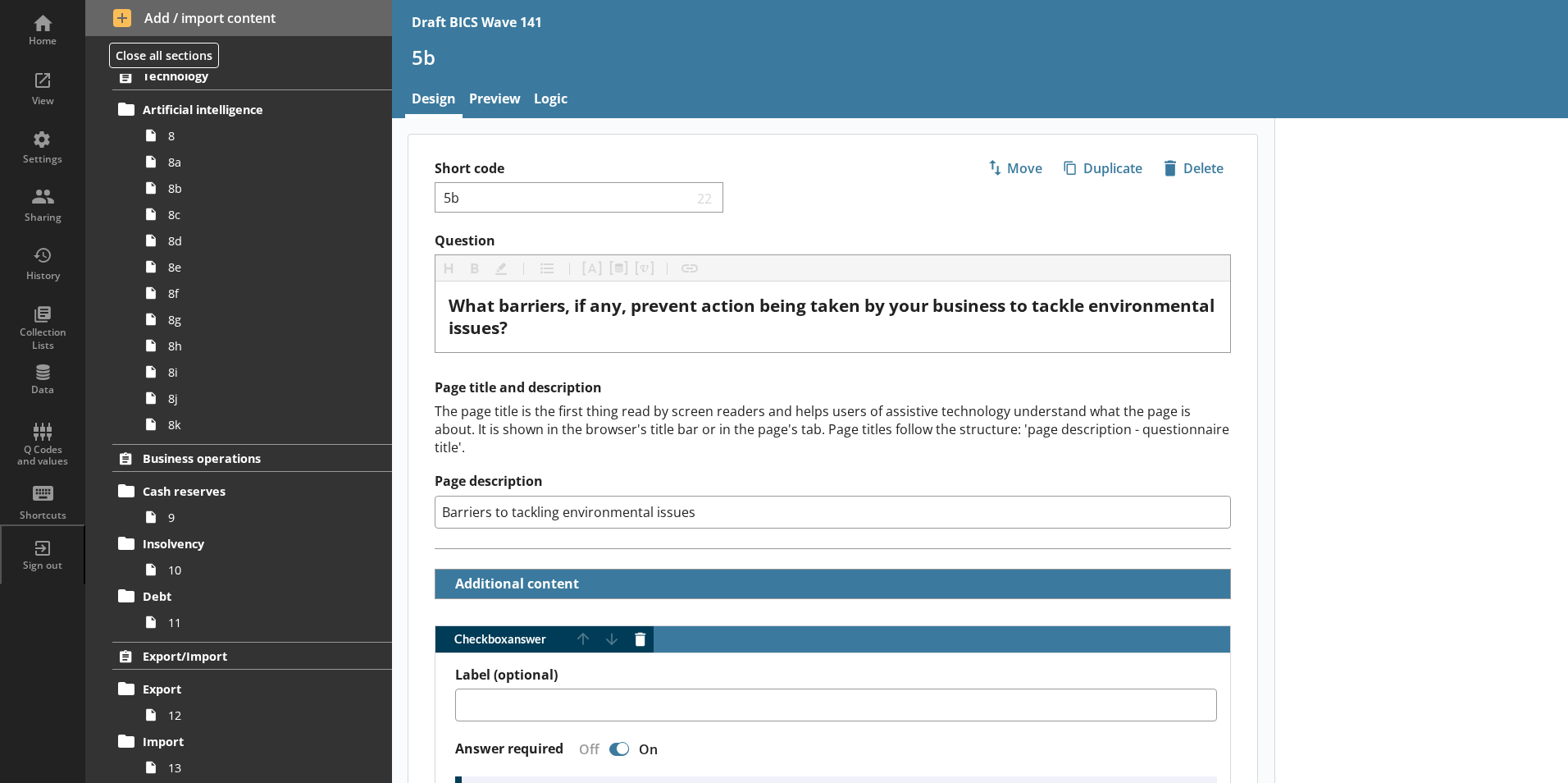
scroll to position [721, 0]
click at [167, 137] on link "8" at bounding box center [265, 133] width 254 height 26
click at [169, 167] on span "8a" at bounding box center [259, 161] width 182 height 16
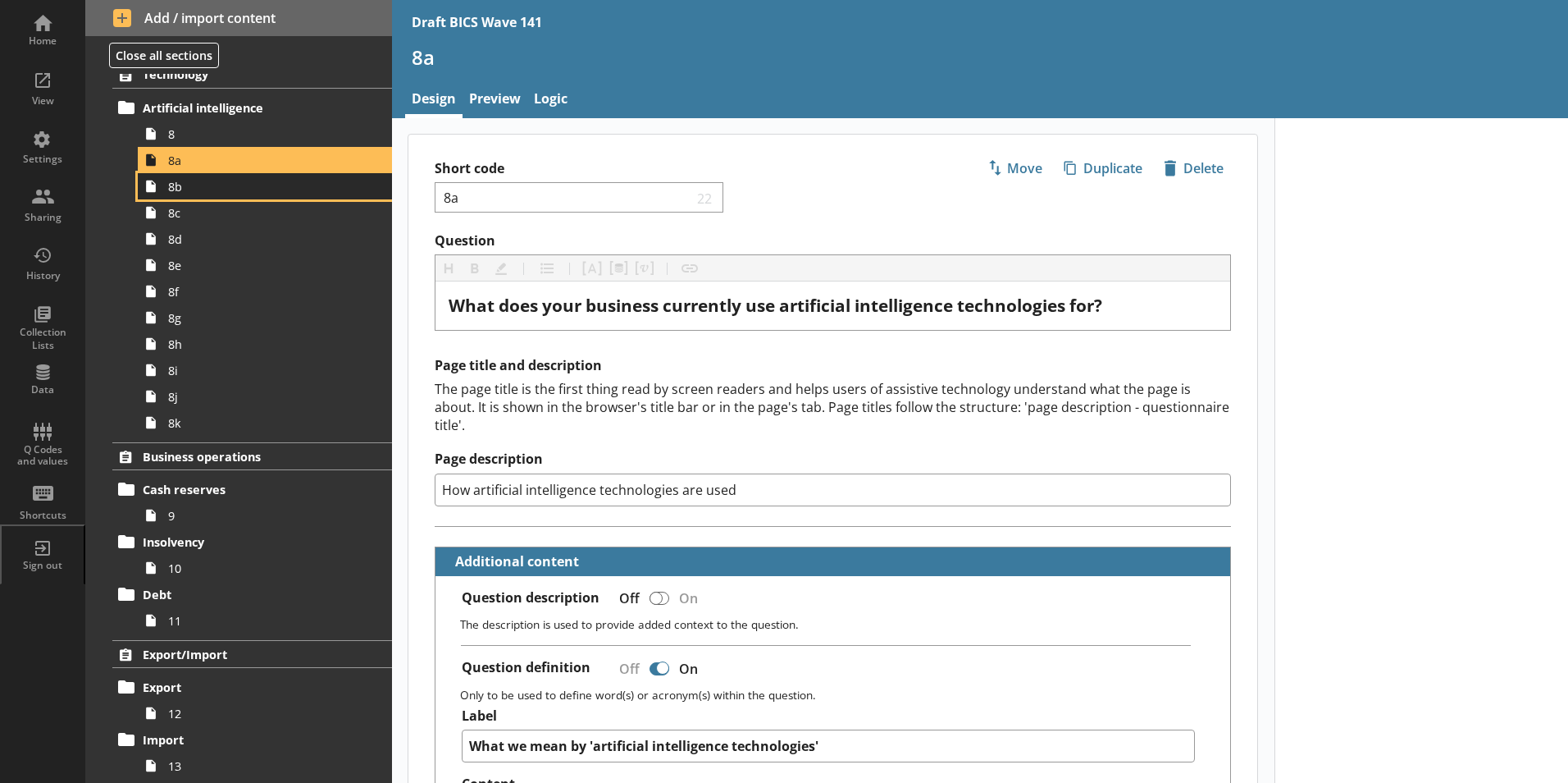
click at [176, 193] on span "8b" at bounding box center [259, 187] width 182 height 16
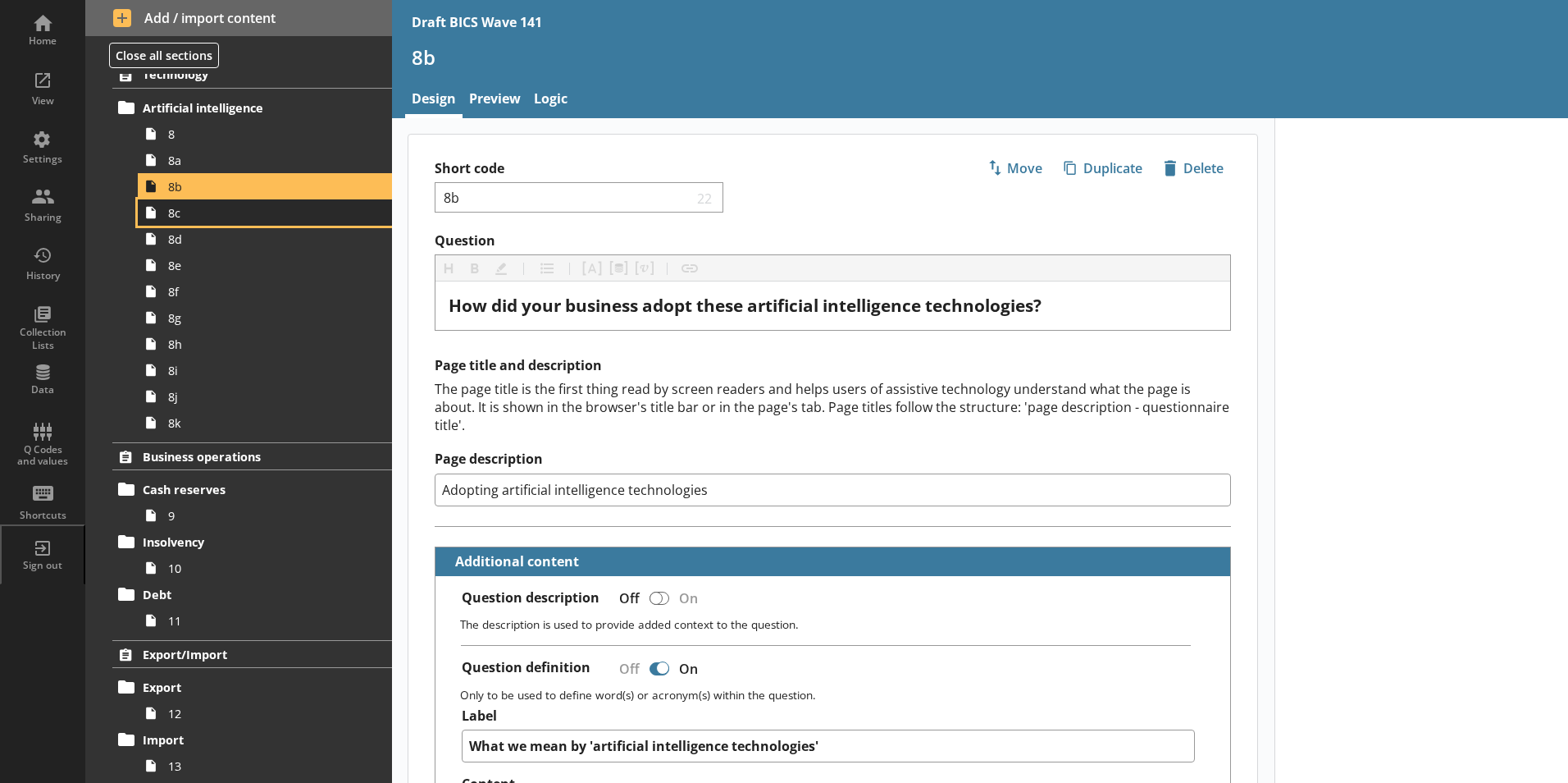
click at [172, 220] on span "8c" at bounding box center [259, 213] width 182 height 16
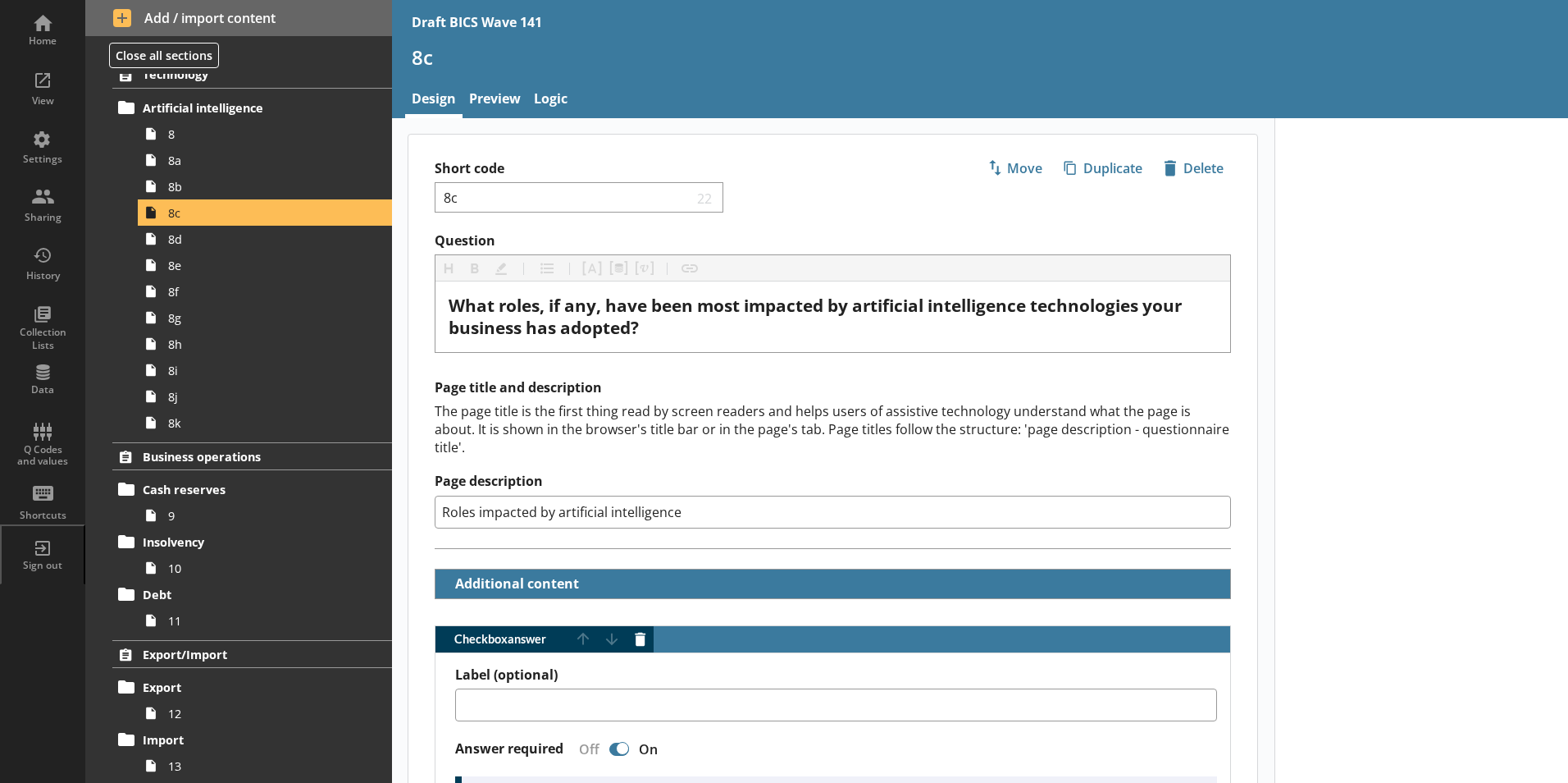
drag, startPoint x: 691, startPoint y: 496, endPoint x: 433, endPoint y: 502, distance: 258.1
click at [414, 506] on div "Page title and description The page title is the first thing read by screen rea…" at bounding box center [832, 464] width 849 height 169
click at [177, 244] on span "8d" at bounding box center [259, 240] width 182 height 16
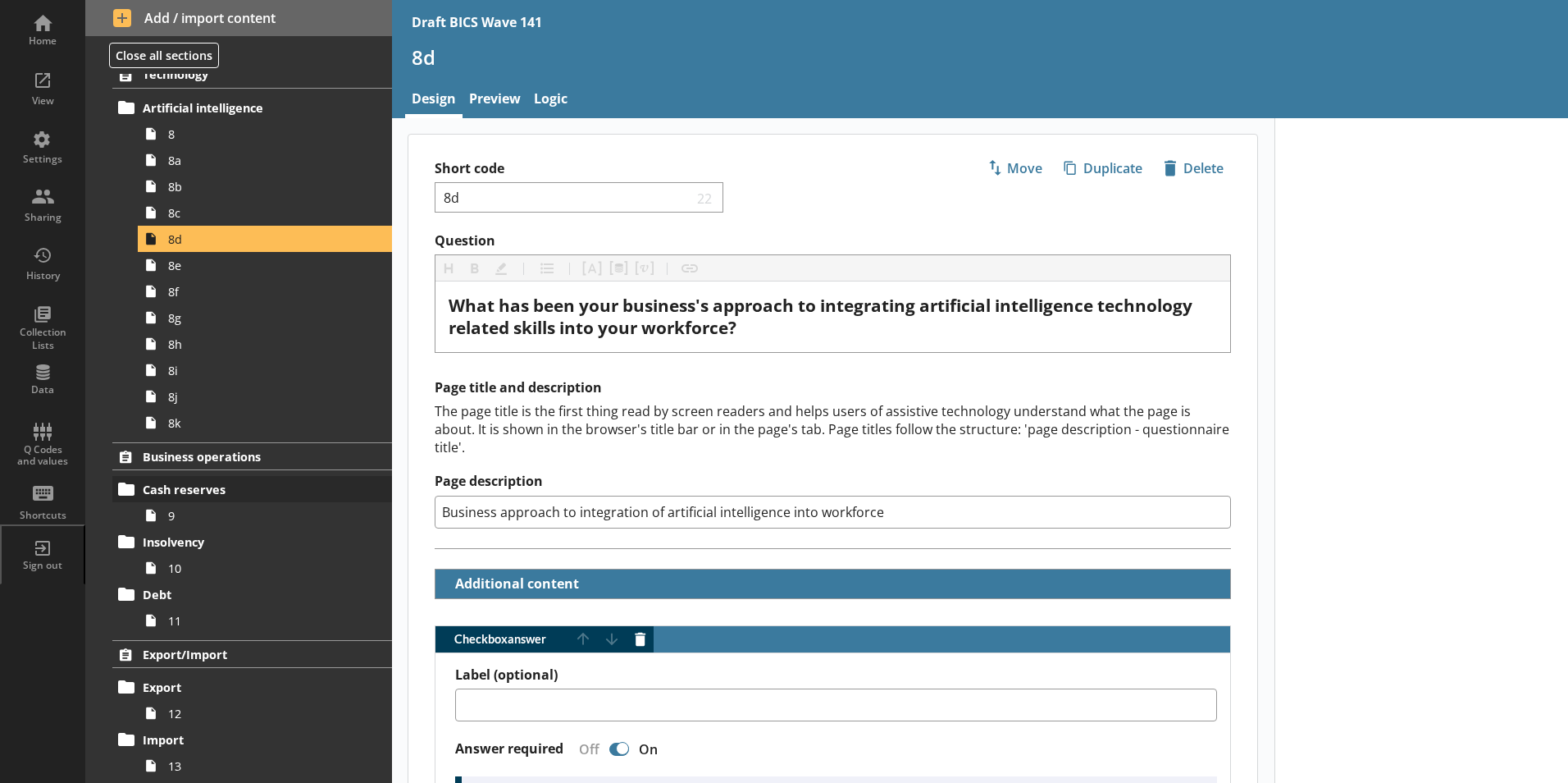
drag, startPoint x: 902, startPoint y: 492, endPoint x: 304, endPoint y: 492, distance: 598.0
click at [304, 492] on div "Home View Settings Sharing History Collection Lists Data Q Codes and values Sho…" at bounding box center [784, 392] width 1568 height 783
click at [178, 269] on span "8e" at bounding box center [259, 265] width 182 height 16
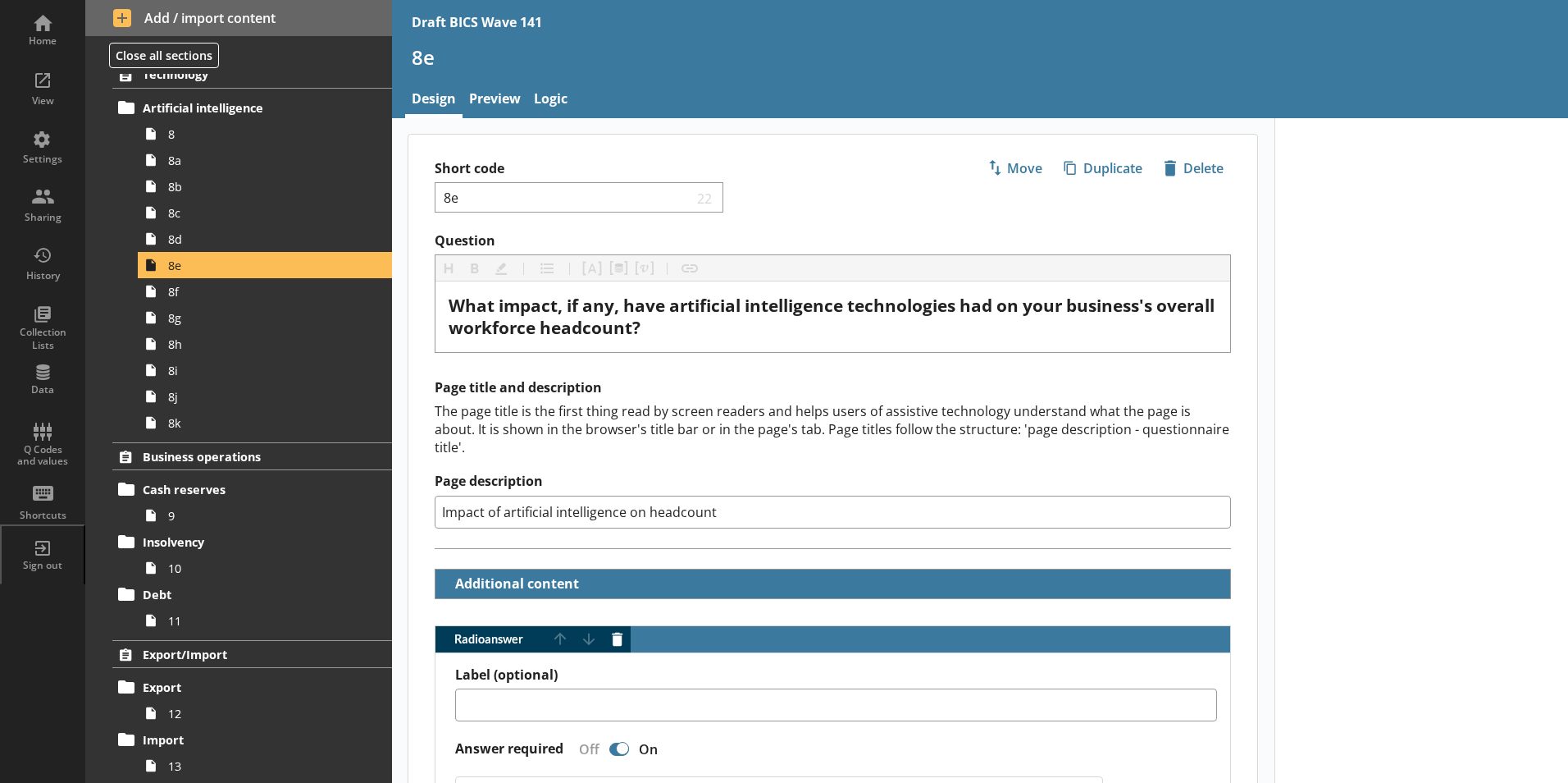
drag, startPoint x: 719, startPoint y: 497, endPoint x: 433, endPoint y: 484, distance: 286.3
click at [433, 484] on div "Page title and description The page title is the first thing read by screen rea…" at bounding box center [832, 464] width 849 height 169
click at [166, 297] on link "8f" at bounding box center [265, 291] width 254 height 26
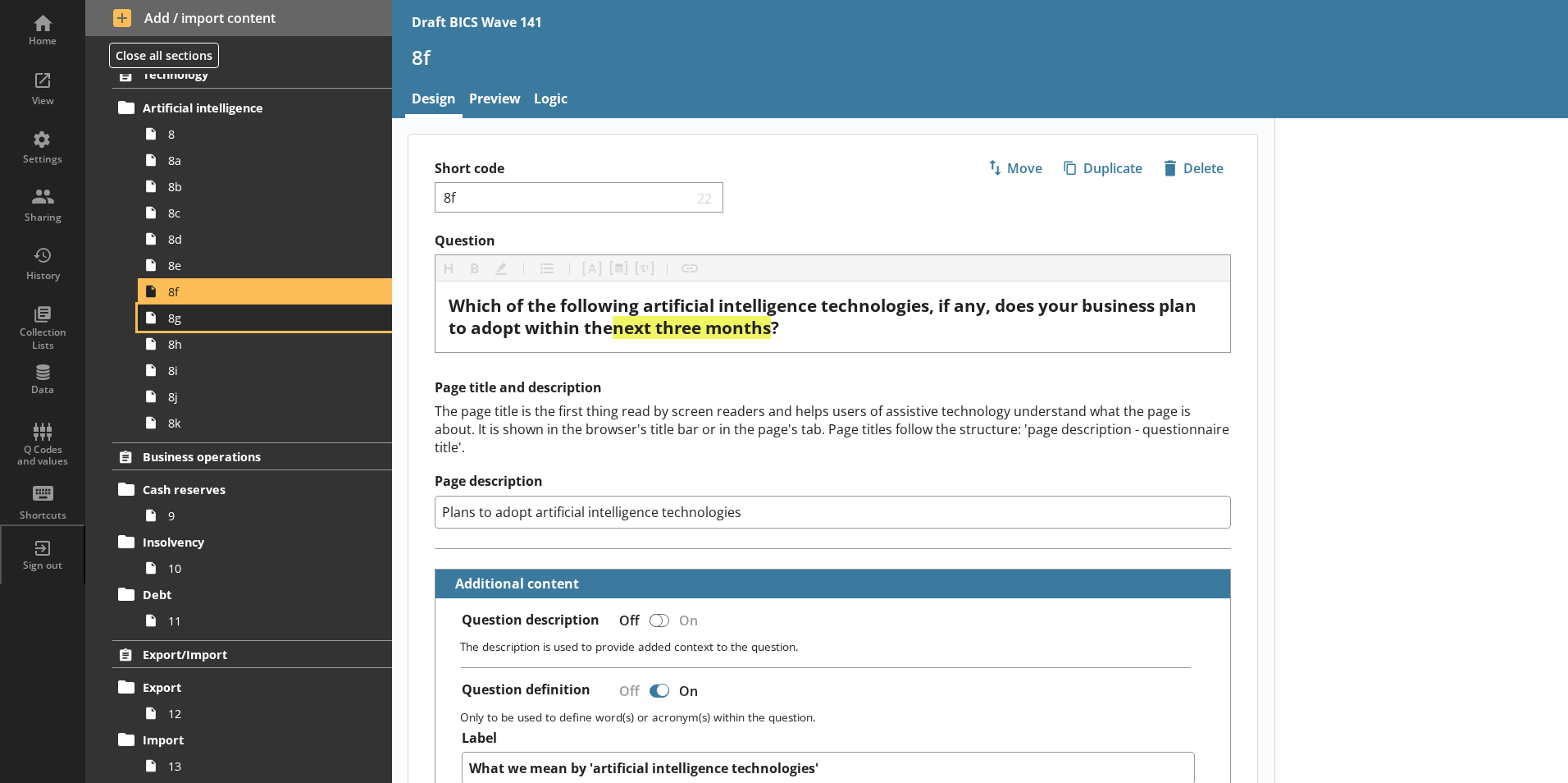
click at [178, 325] on span "8g" at bounding box center [259, 317] width 182 height 16
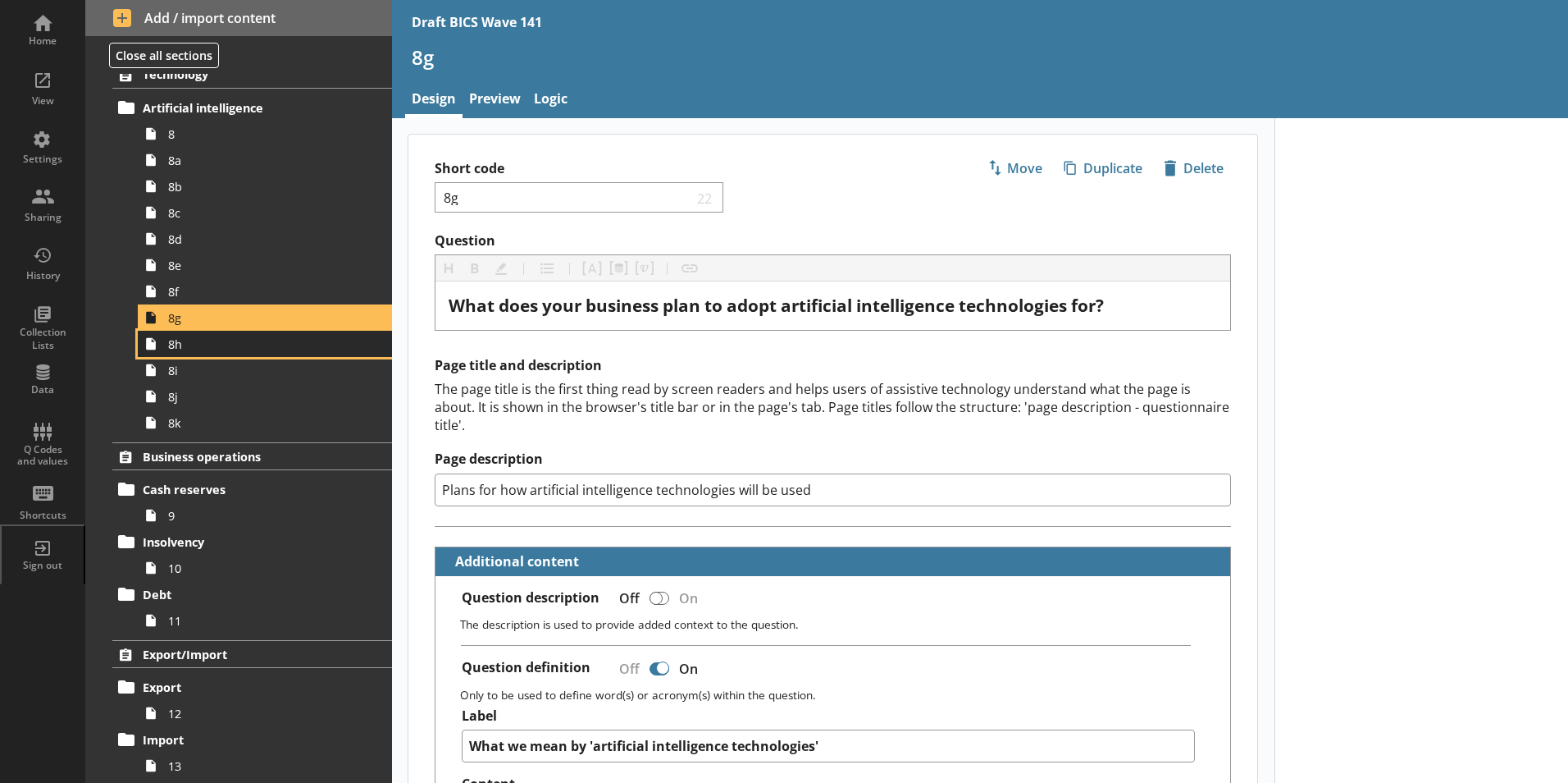
click at [176, 352] on span "8h" at bounding box center [259, 344] width 182 height 16
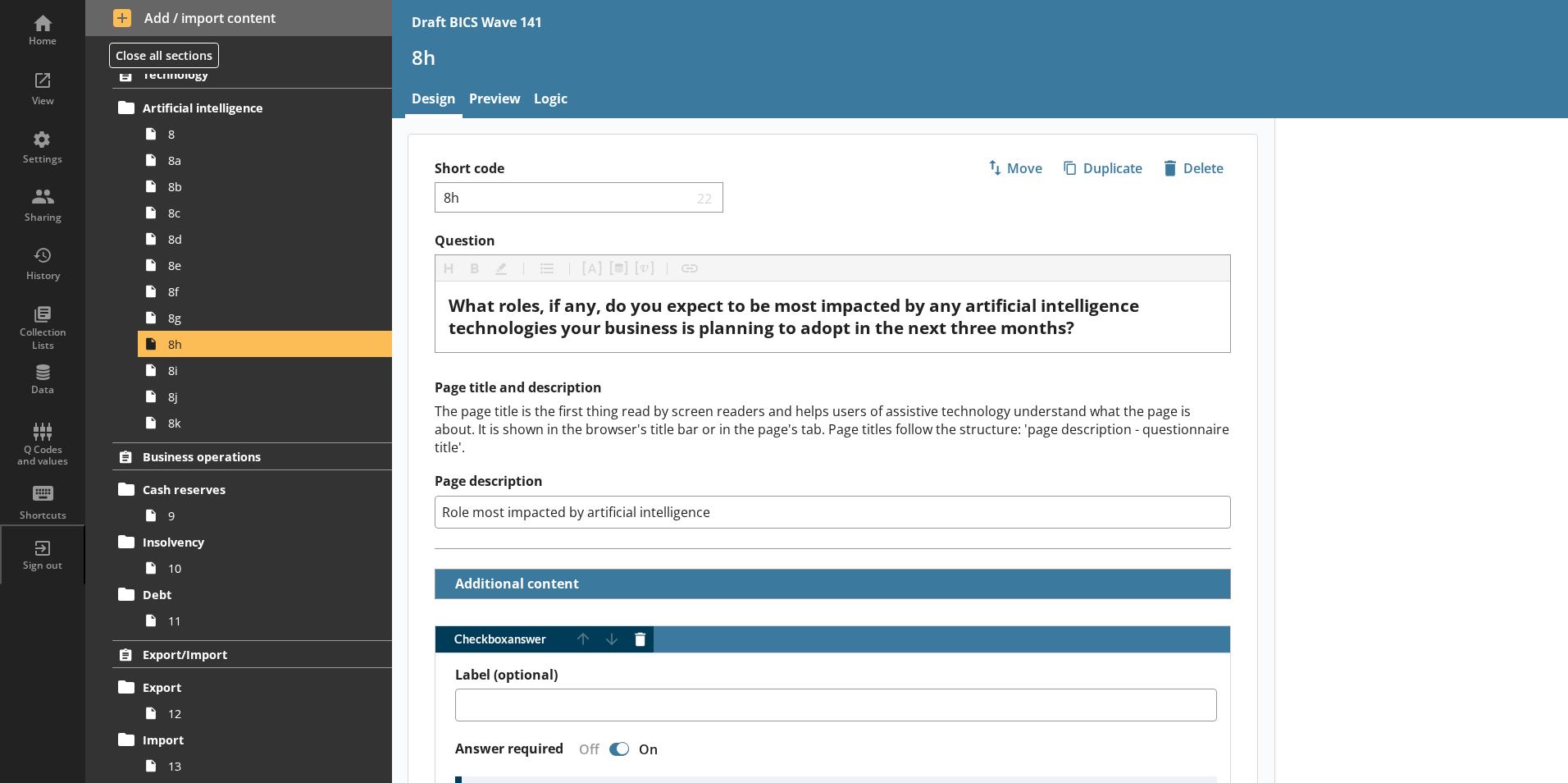
drag, startPoint x: 721, startPoint y: 494, endPoint x: 431, endPoint y: 489, distance: 290.0
click at [431, 489] on div "Page title and description The page title is the first thing read by screen rea…" at bounding box center [832, 464] width 849 height 169
click at [171, 377] on span "8i" at bounding box center [259, 370] width 182 height 16
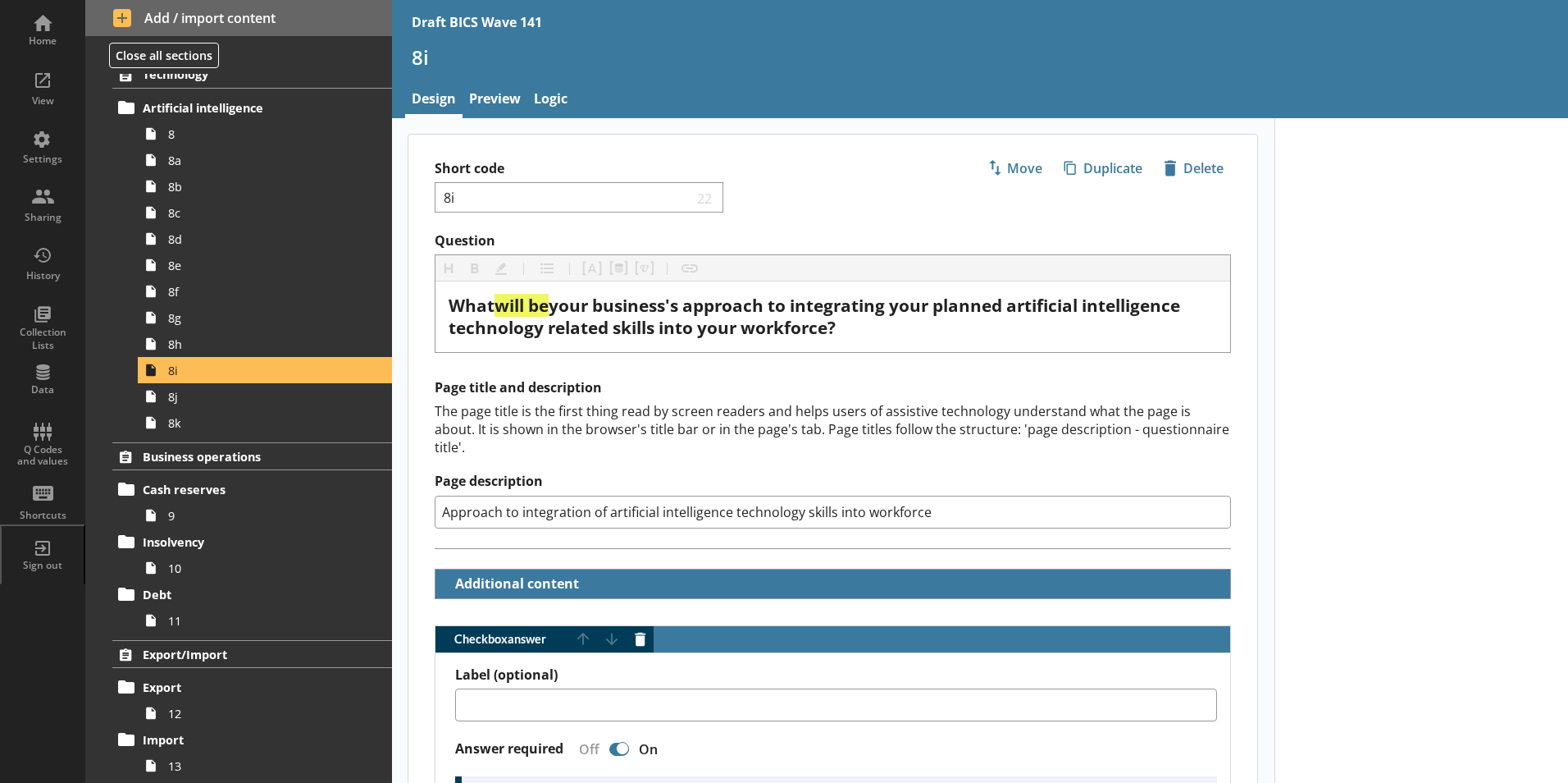
drag, startPoint x: 930, startPoint y: 497, endPoint x: 439, endPoint y: 494, distance: 491.0
click at [439, 496] on input "Approach to integration of artificial intelligence technology skills into workf…" at bounding box center [832, 512] width 796 height 33
click at [178, 402] on span "8j" at bounding box center [259, 396] width 182 height 16
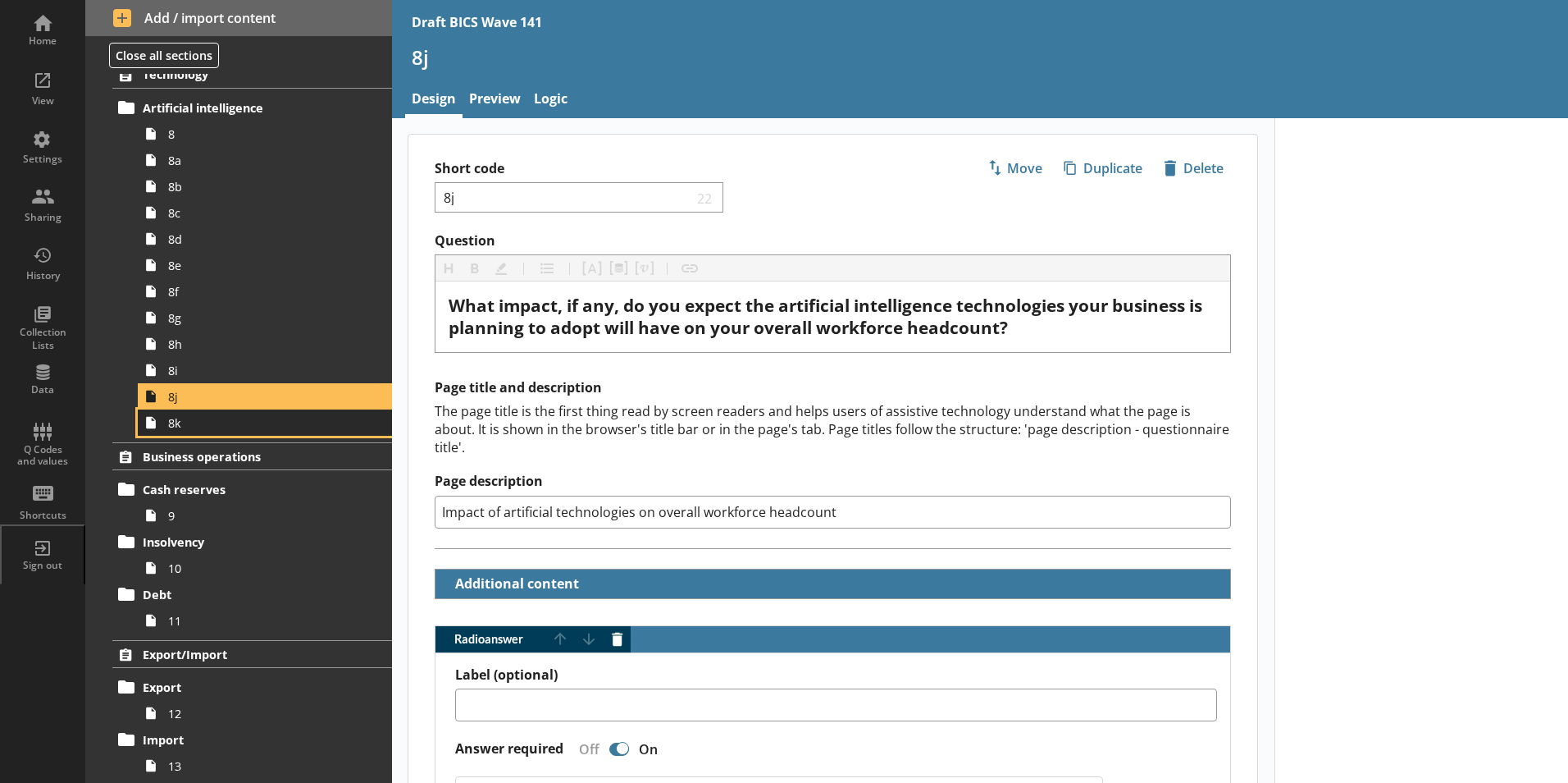
click at [174, 430] on link "8k" at bounding box center [265, 422] width 254 height 26
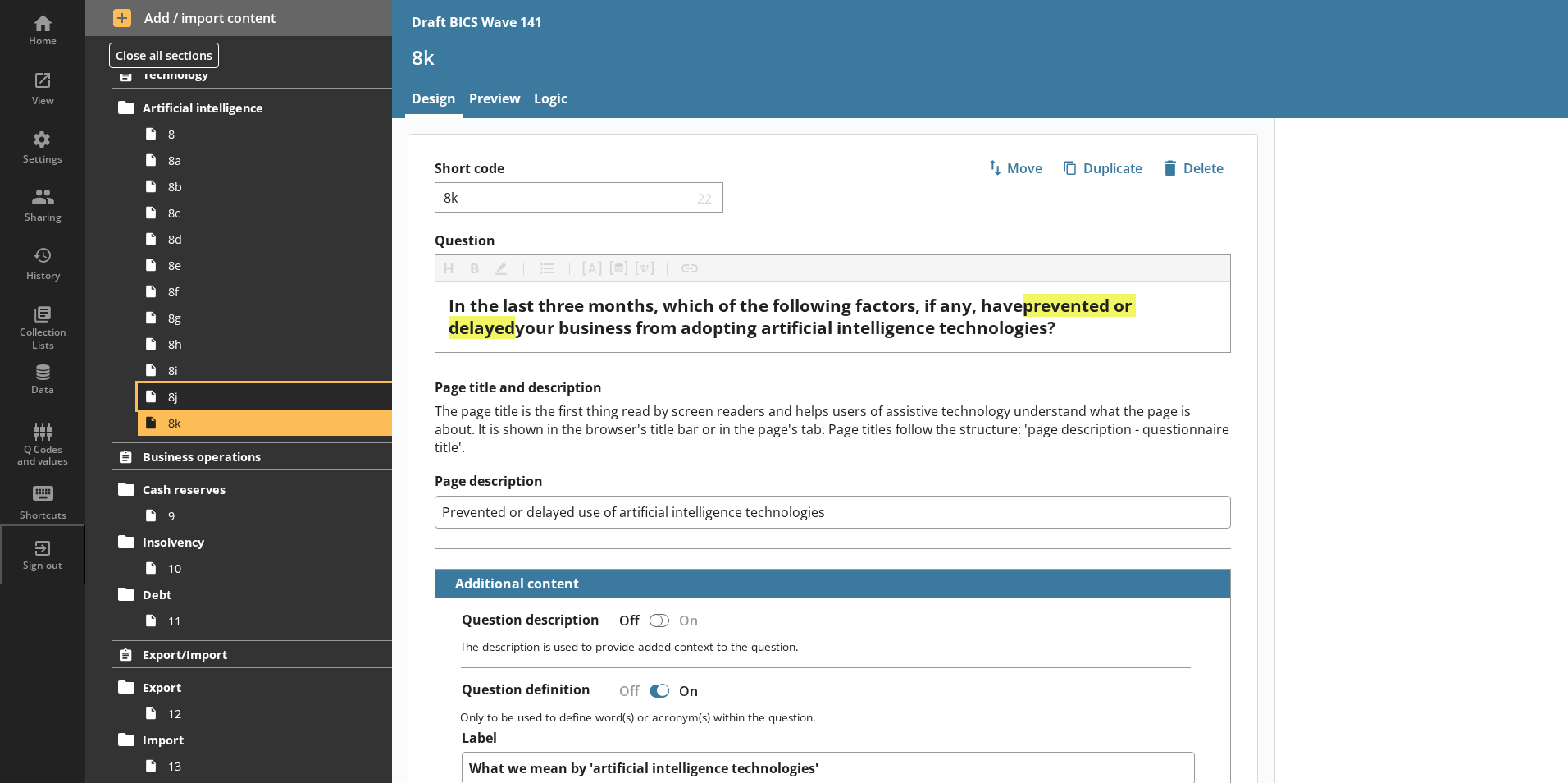
click at [174, 404] on link "8j" at bounding box center [265, 395] width 254 height 26
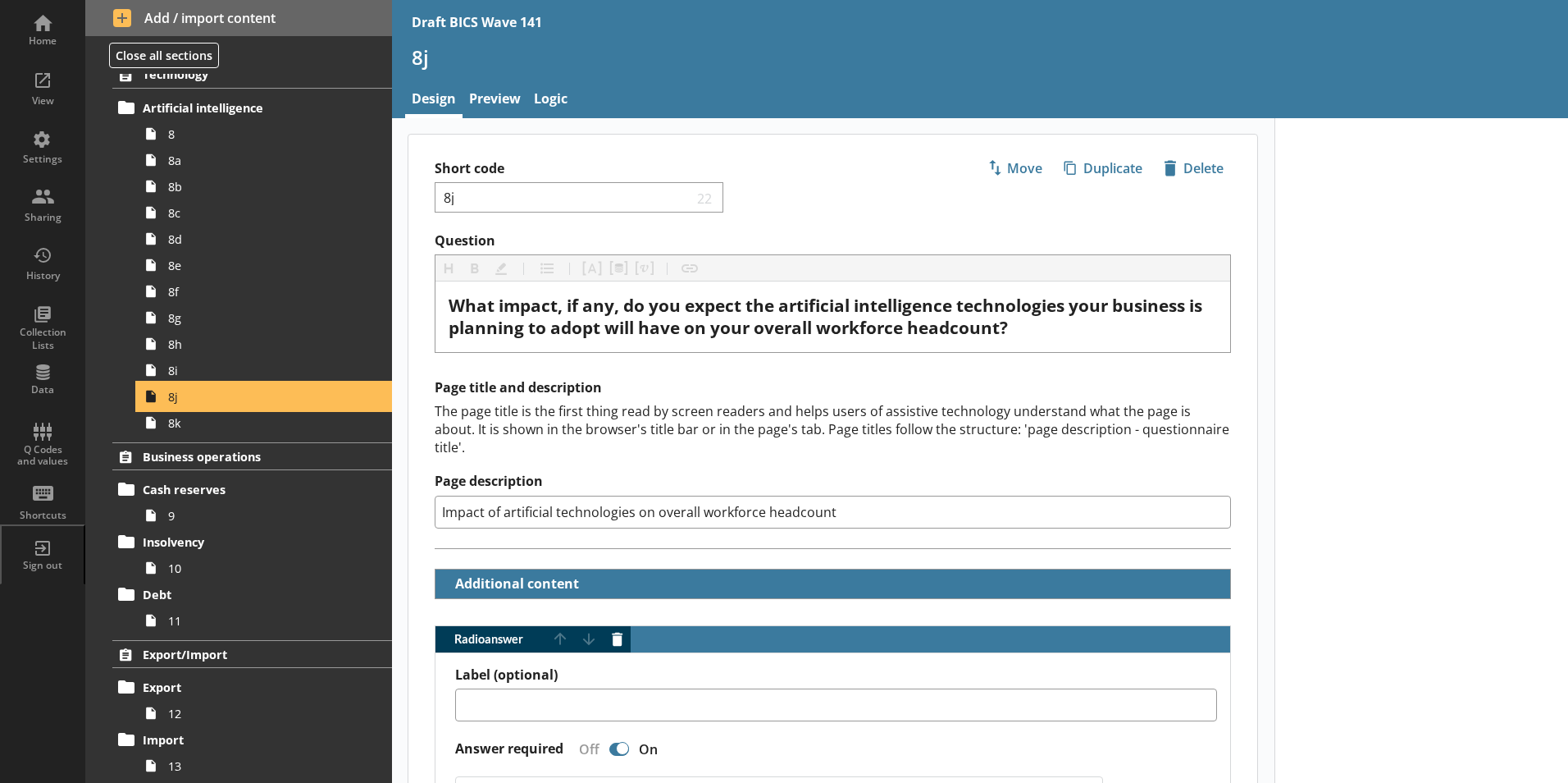
type textarea "x"
drag, startPoint x: 853, startPoint y: 497, endPoint x: 405, endPoint y: 493, distance: 448.0
